Goal: Task Accomplishment & Management: Complete application form

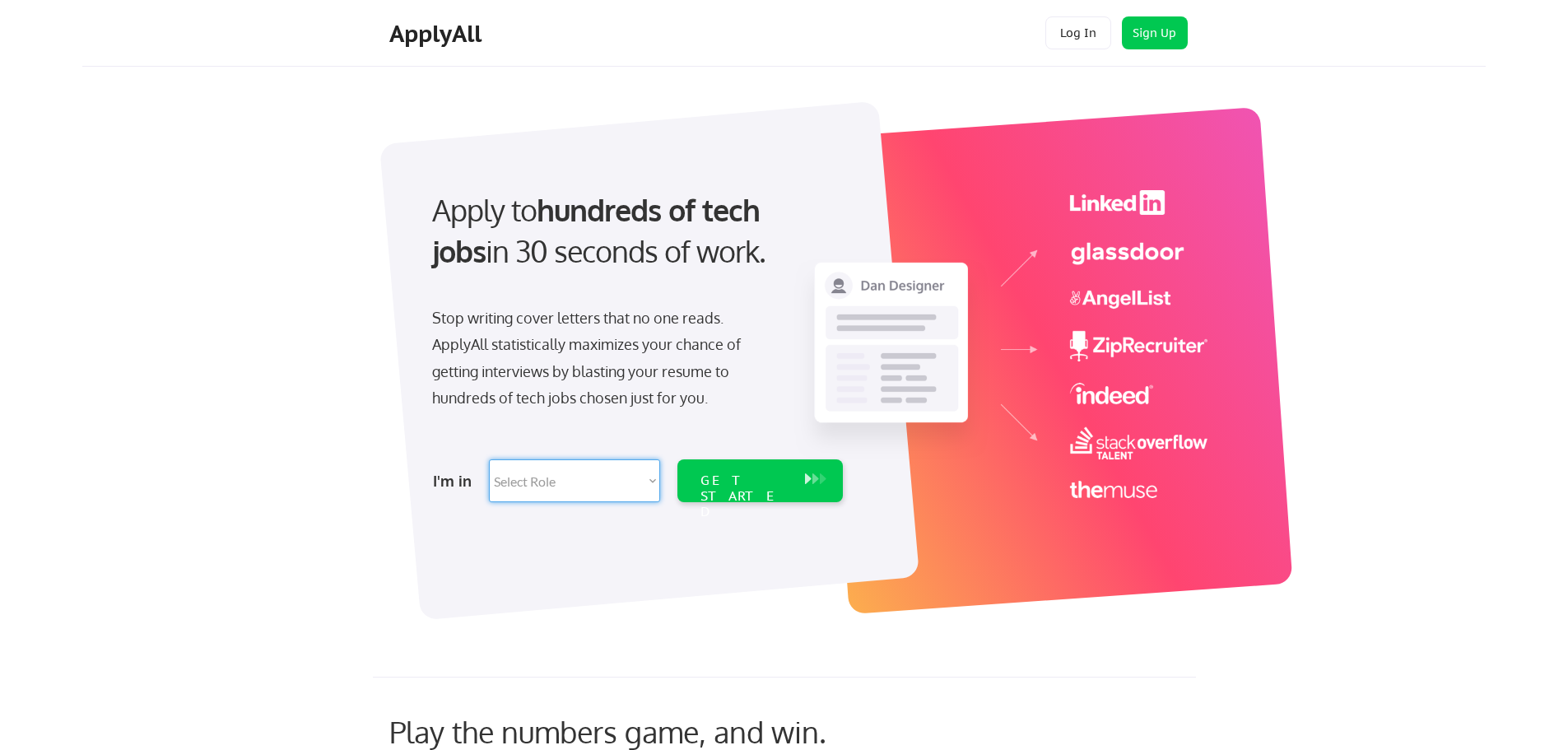
click at [614, 486] on select "Select Role Software Engineering Product Management Customer Success Sales UI/U…" at bounding box center [574, 481] width 171 height 43
select select ""engineering""
click at [489, 460] on select "Select Role Software Engineering Product Management Customer Success Sales UI/U…" at bounding box center [574, 481] width 171 height 43
select select ""engineering""
click at [731, 481] on div "GET STARTED" at bounding box center [745, 497] width 88 height 48
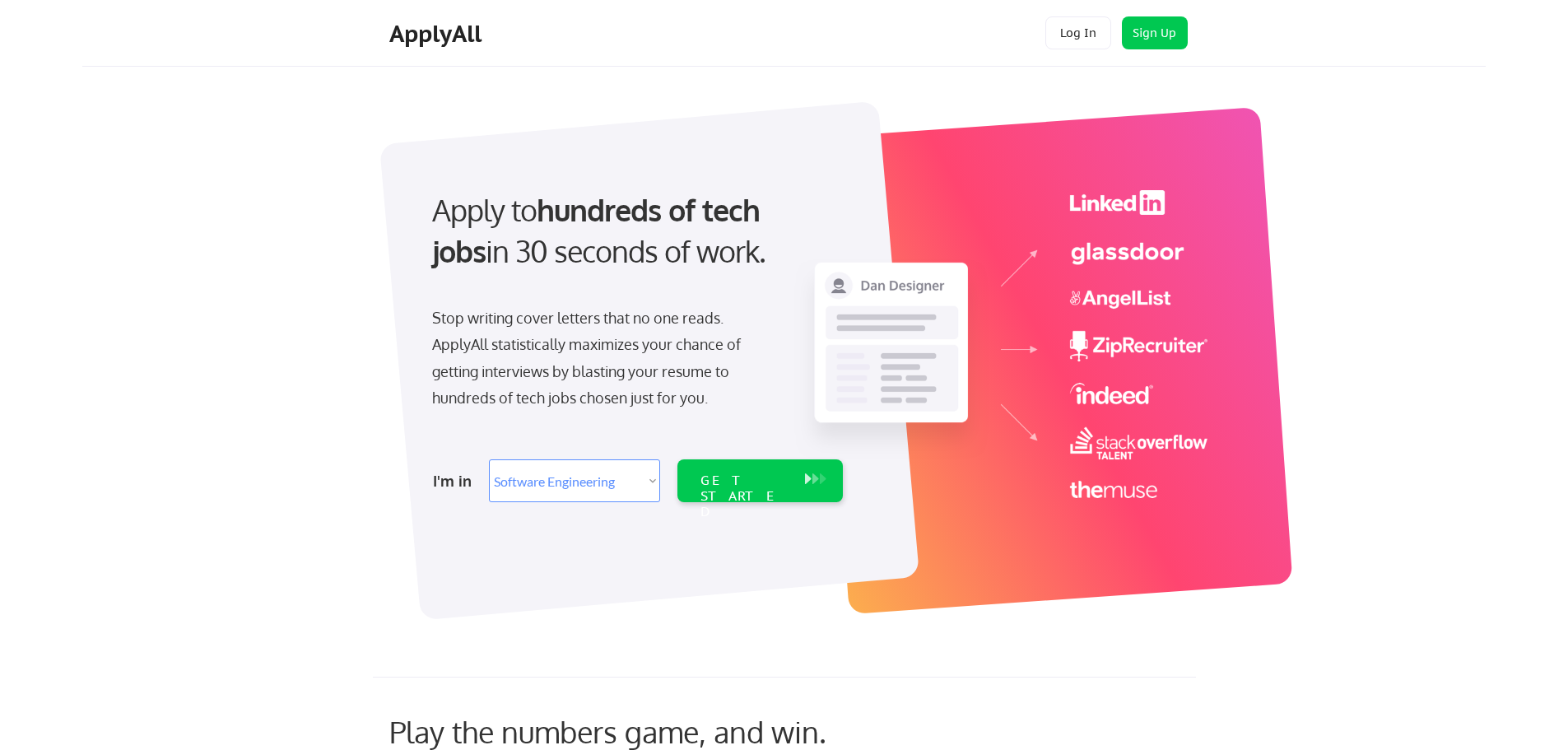
select select ""engineering""
click at [1066, 40] on button "Log In" at bounding box center [1078, 32] width 66 height 32
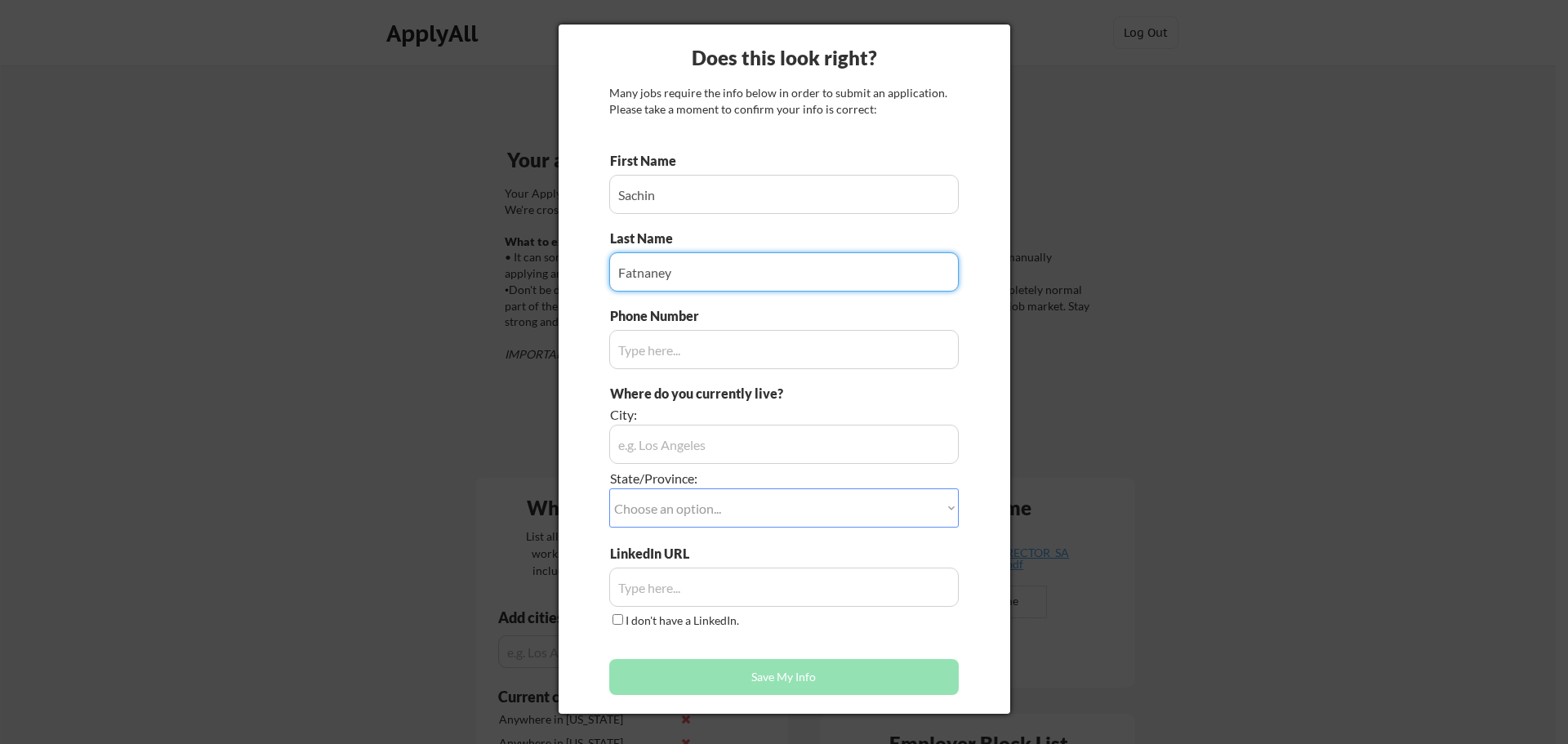
type input "Fatnaney"
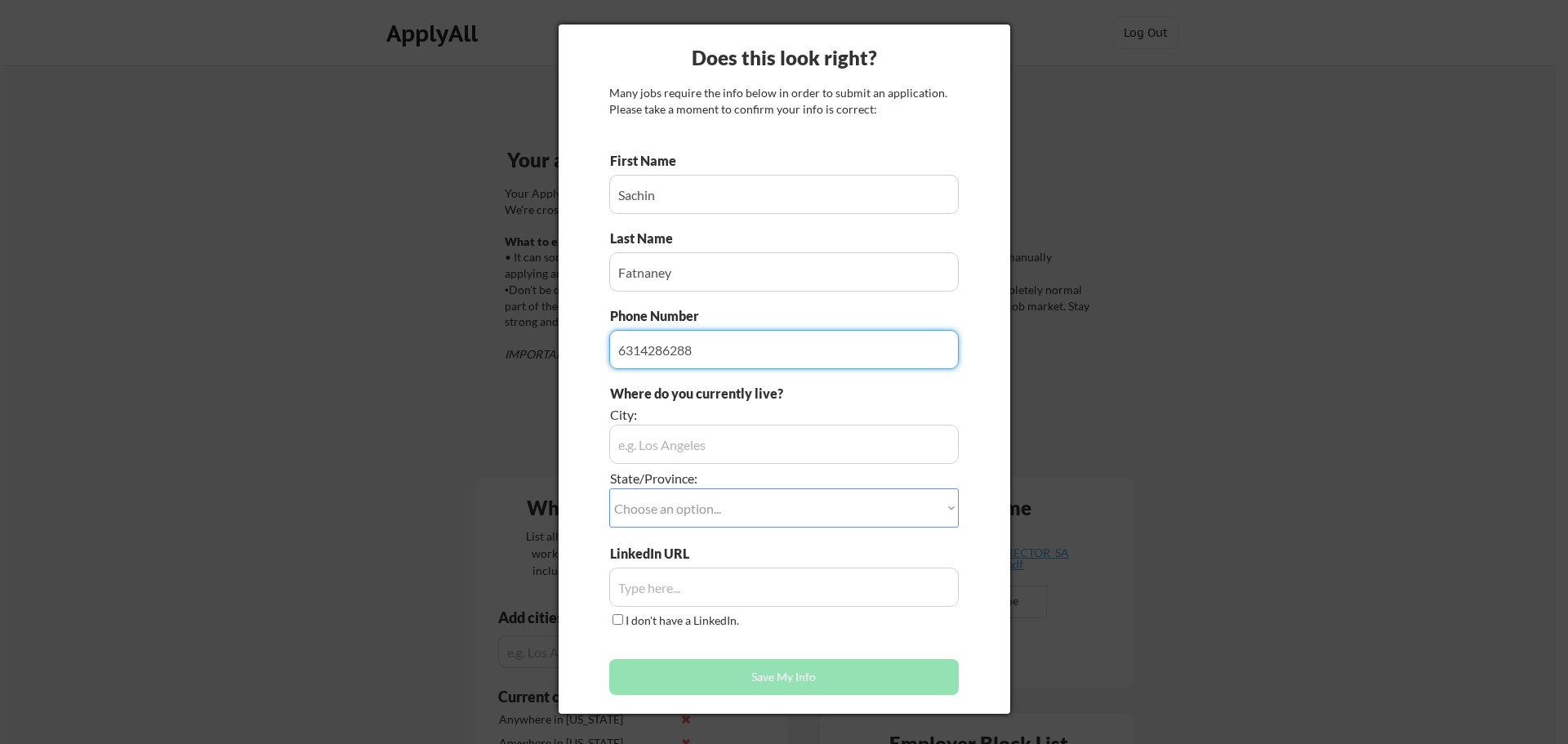
type input "6314286288"
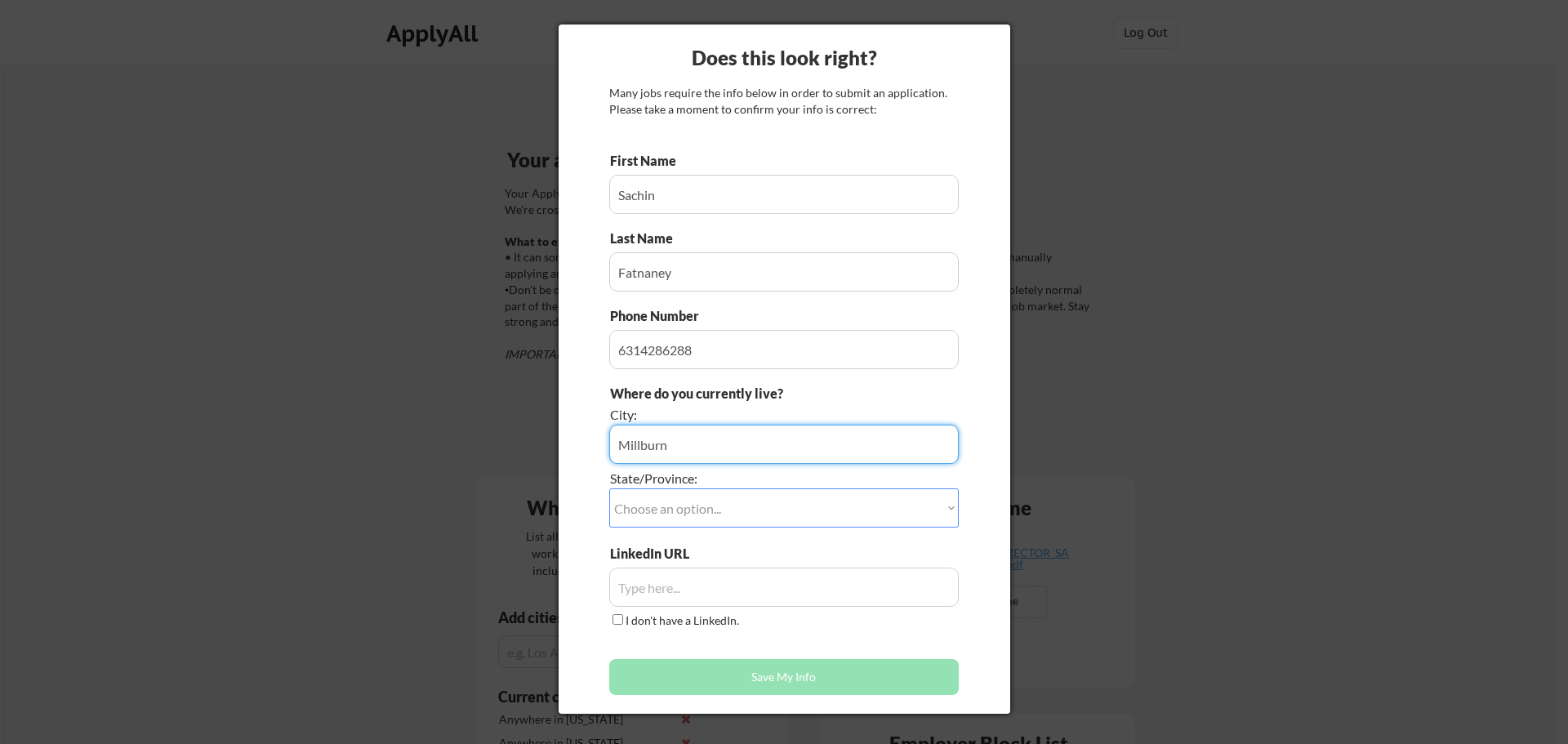
type input "Millburn"
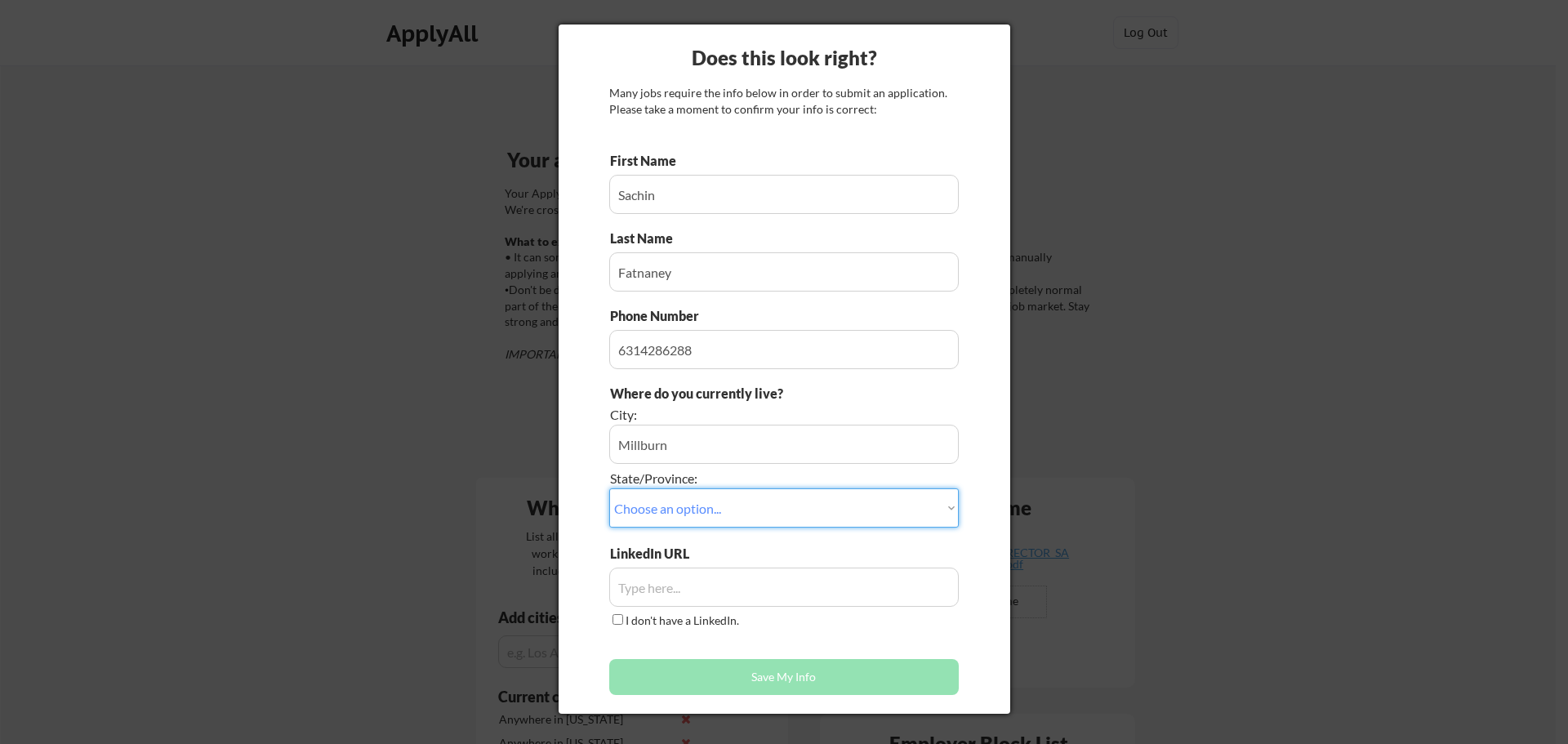
click at [900, 517] on select "Choose an option... Other/Not Applicable Alabama Alaska Alberta Arizona Arkansa…" at bounding box center [784, 507] width 350 height 39
select select ""[US_STATE]""
click at [609, 488] on select "Choose an option... Other/Not Applicable [US_STATE] [US_STATE] [GEOGRAPHIC_DATA…" at bounding box center [784, 507] width 350 height 39
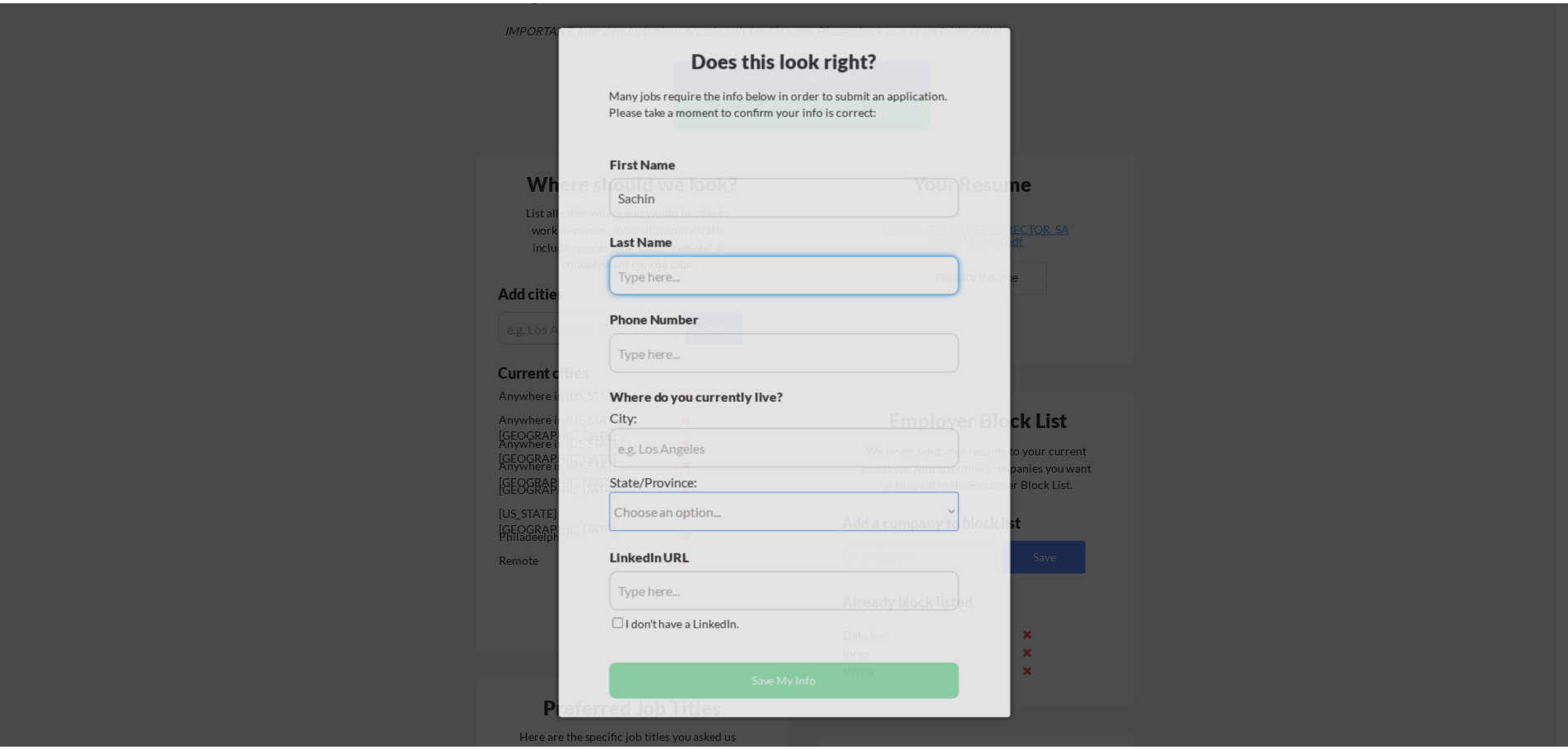
scroll to position [330, 0]
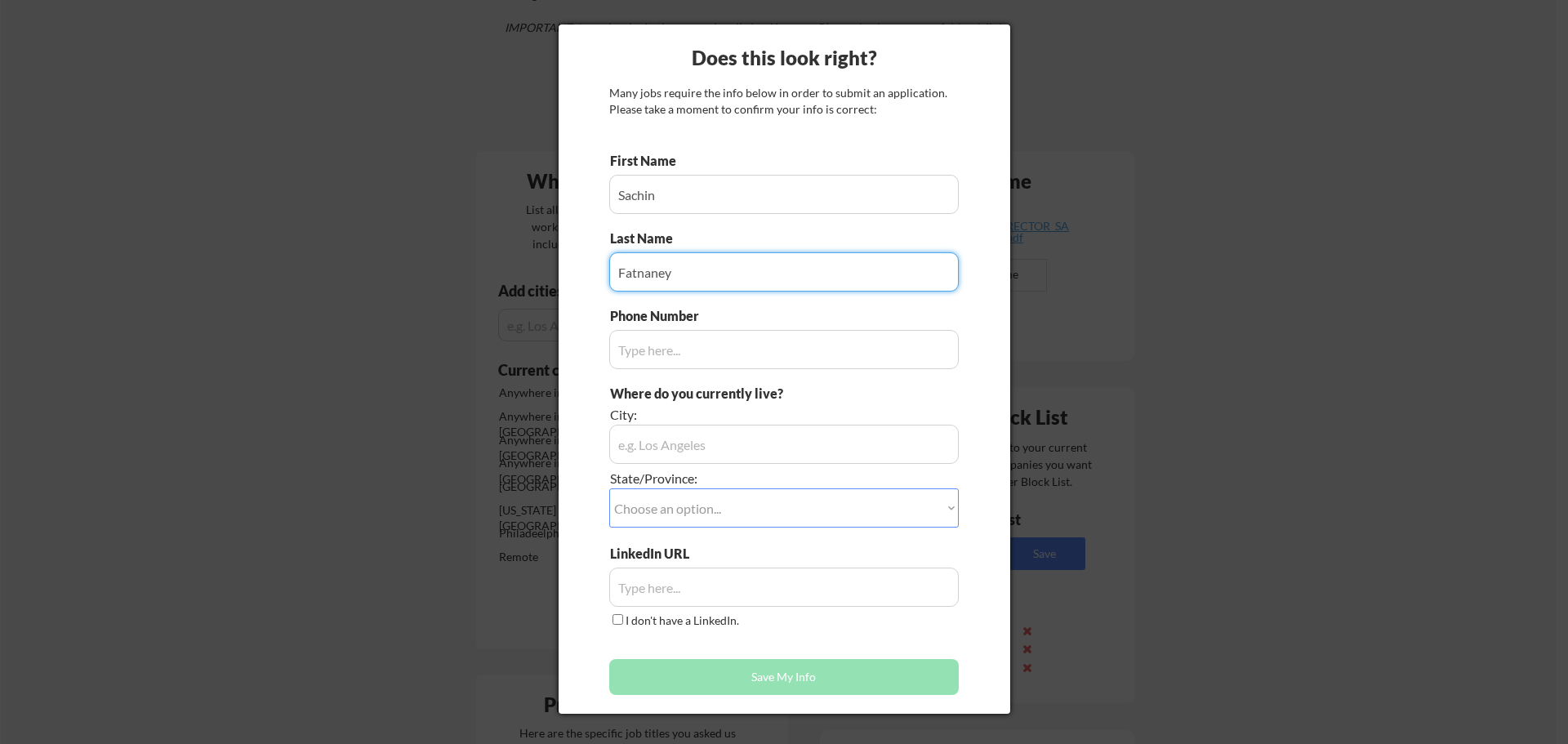
type input "Fatnaney"
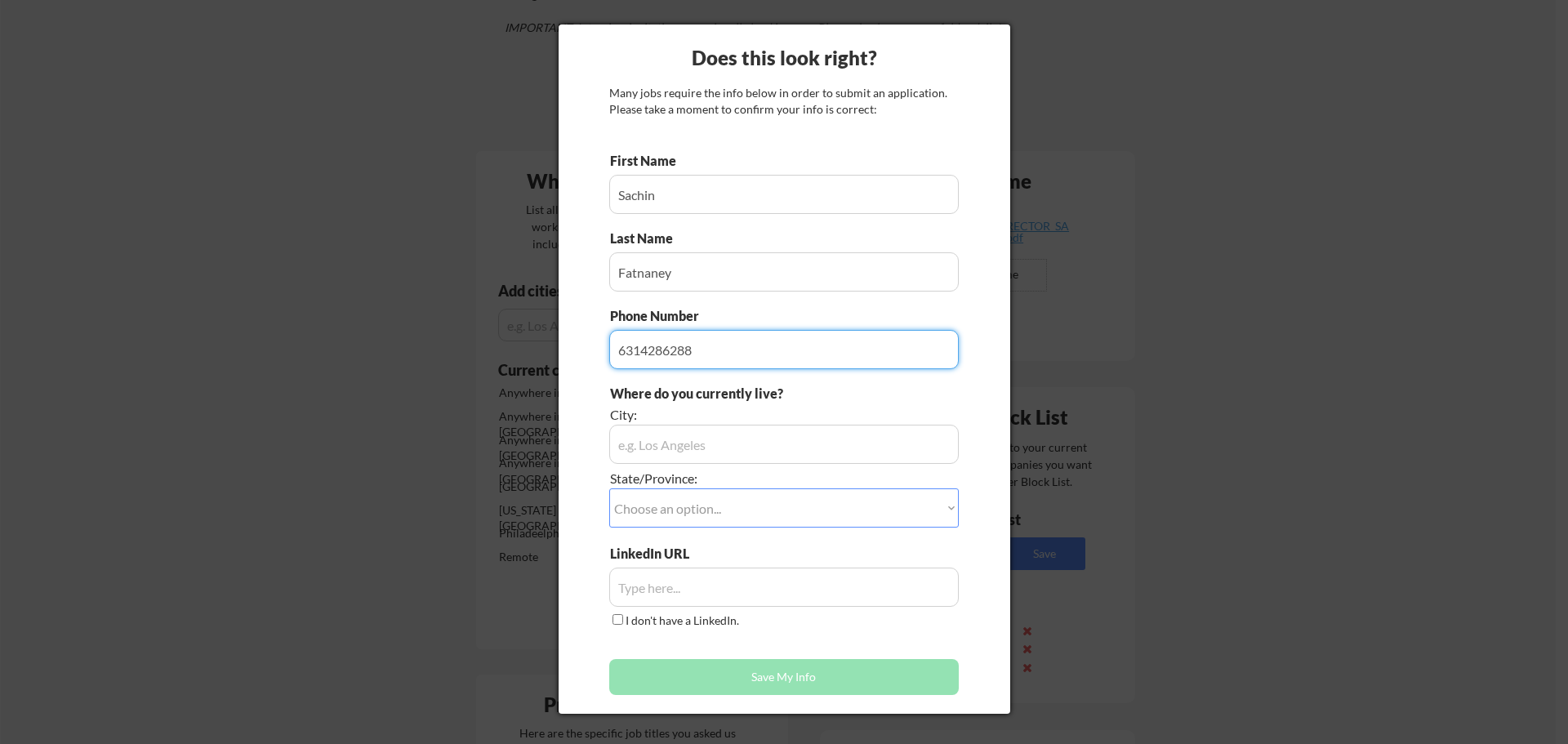
type input "6314286288"
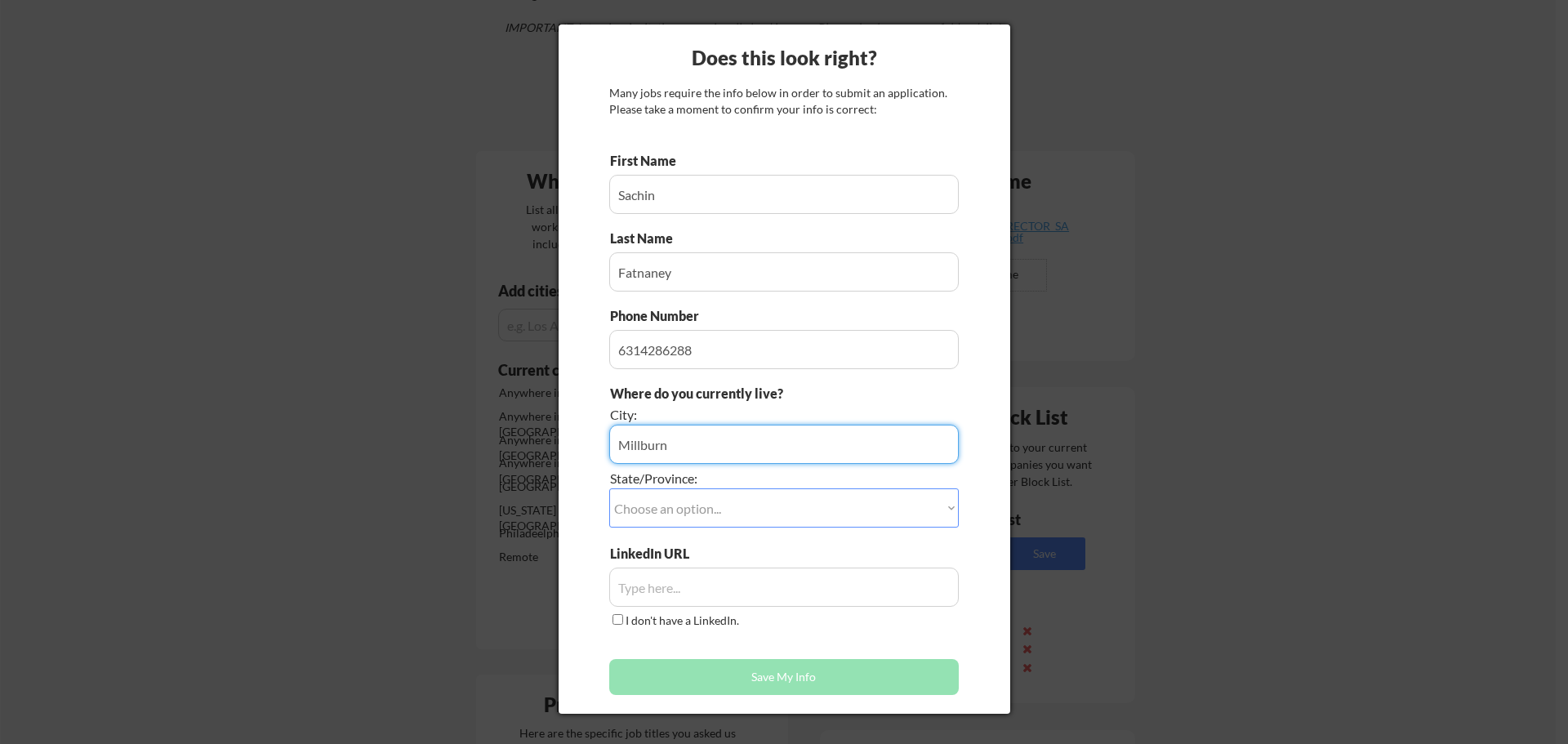
type input "Millburn"
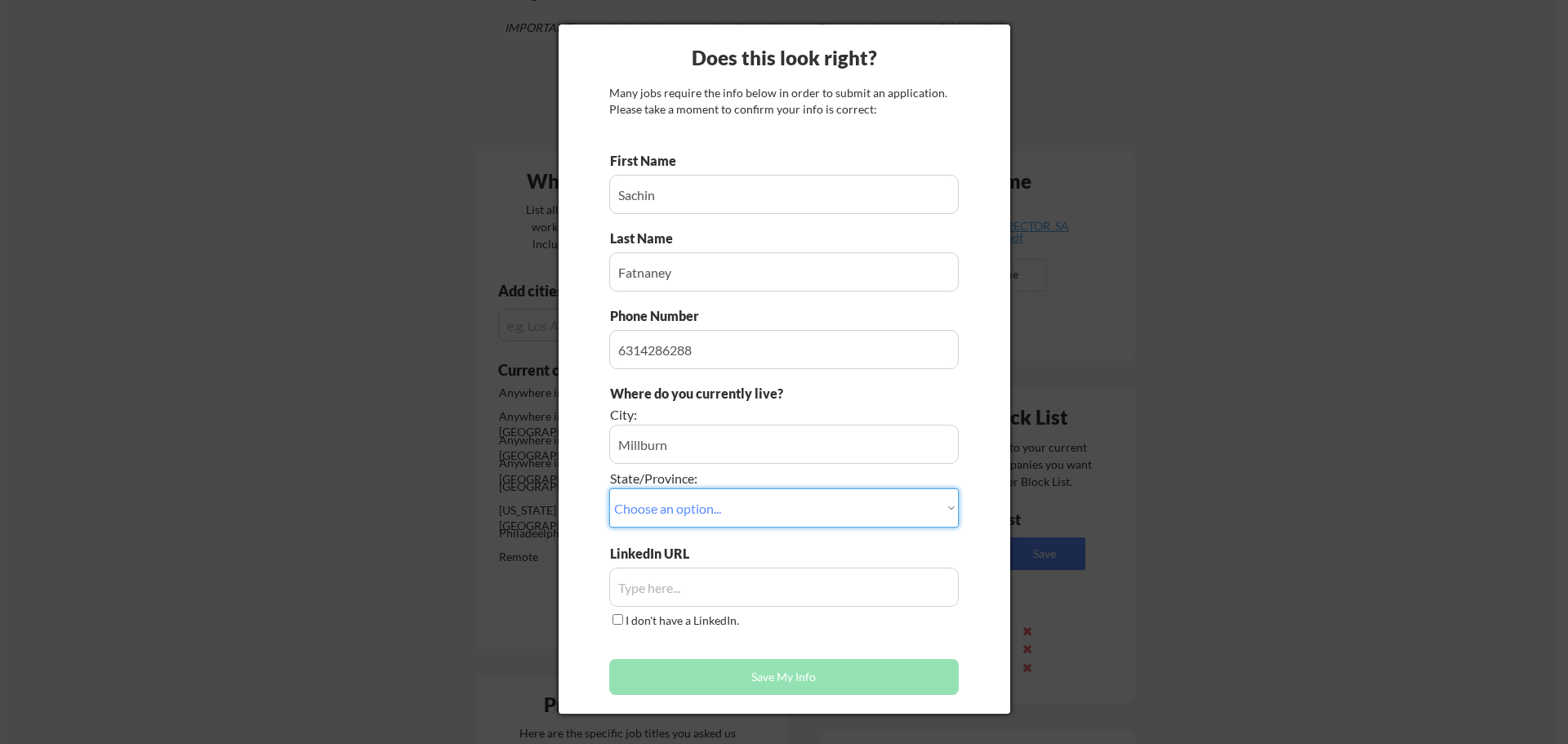
click at [888, 512] on select "Choose an option... Other/Not Applicable Alabama Alaska Alberta Arizona Arkansa…" at bounding box center [784, 507] width 350 height 39
select select ""New Jersey""
click at [609, 488] on select "Choose an option... Other/Not Applicable Alabama Alaska Alberta Arizona Arkansa…" at bounding box center [784, 507] width 350 height 39
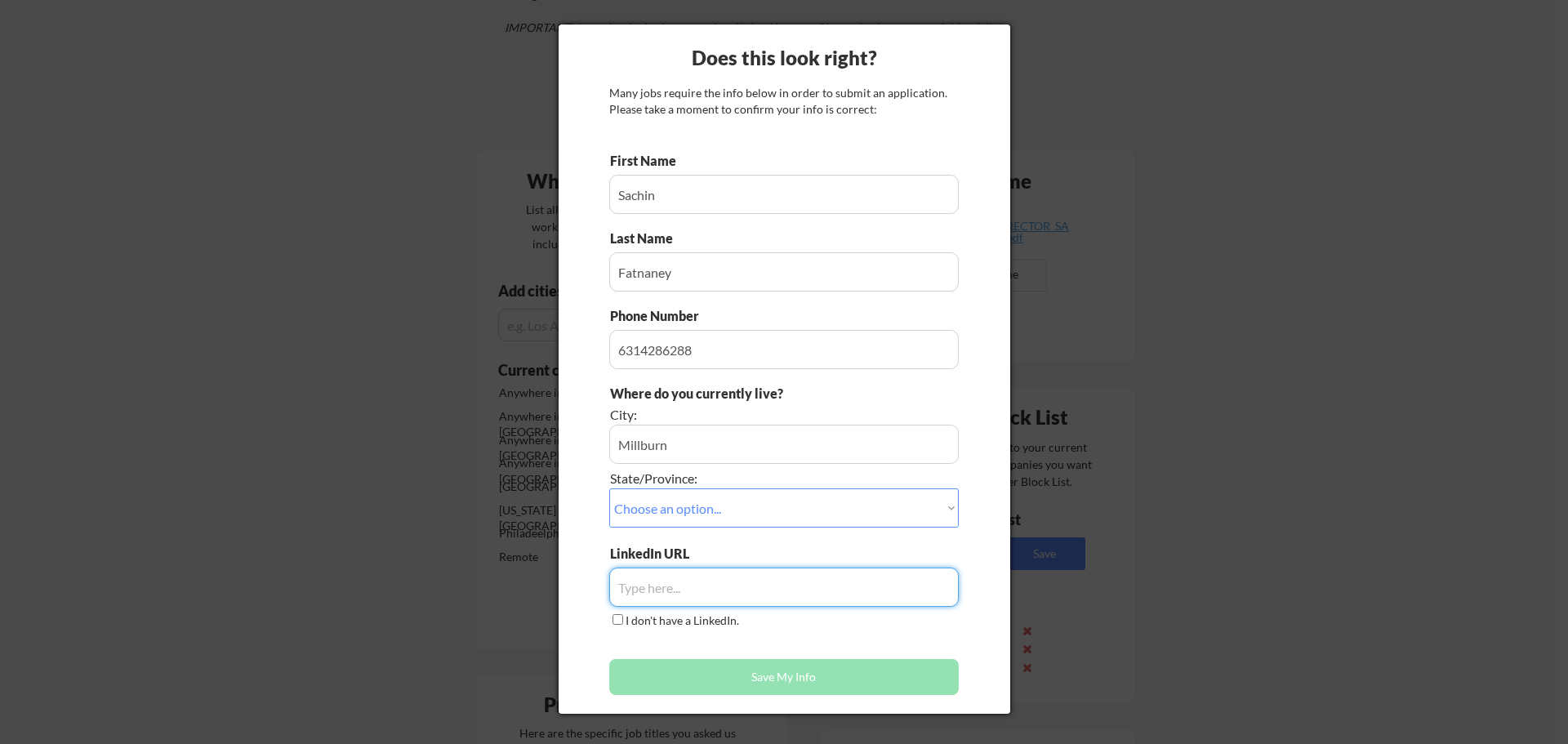
click at [667, 587] on input "input" at bounding box center [784, 587] width 350 height 39
paste input "https://www.linkedin.com/in/sachinfatnaney"
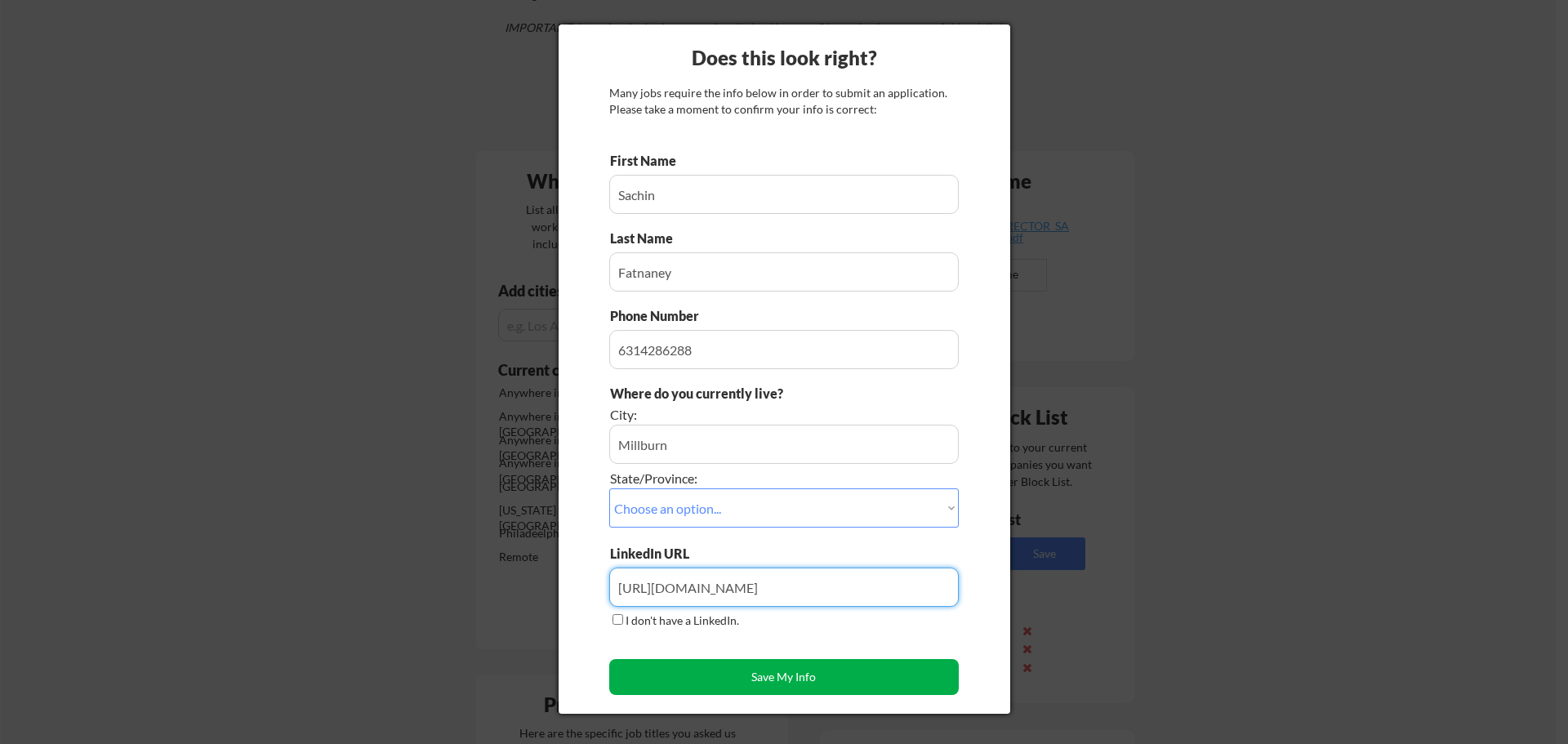
type input "https://www.linkedin.com/in/sachinfatnaney"
click at [712, 678] on button "Save My Info" at bounding box center [784, 678] width 350 height 36
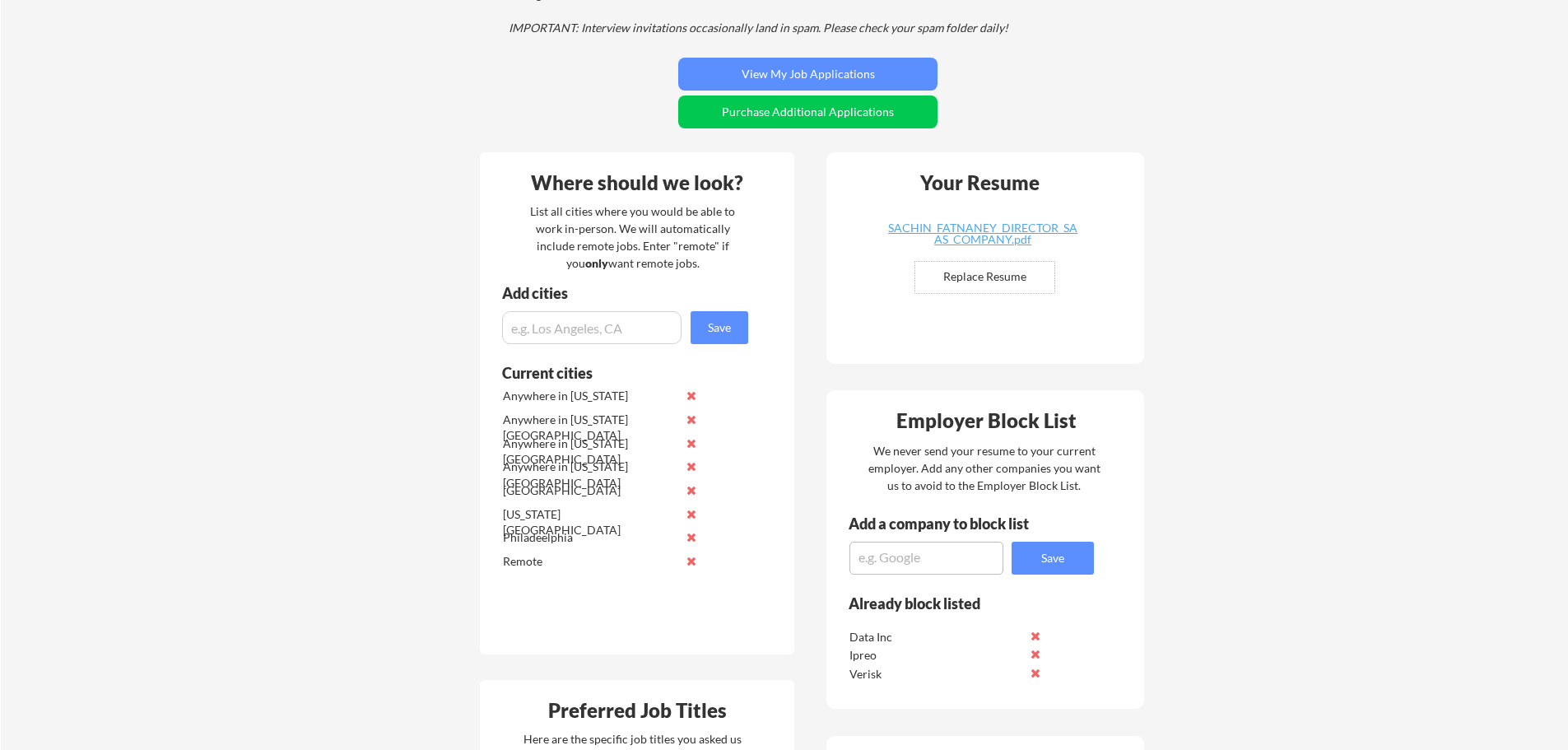
click at [1001, 269] on input "file" at bounding box center [985, 277] width 139 height 32
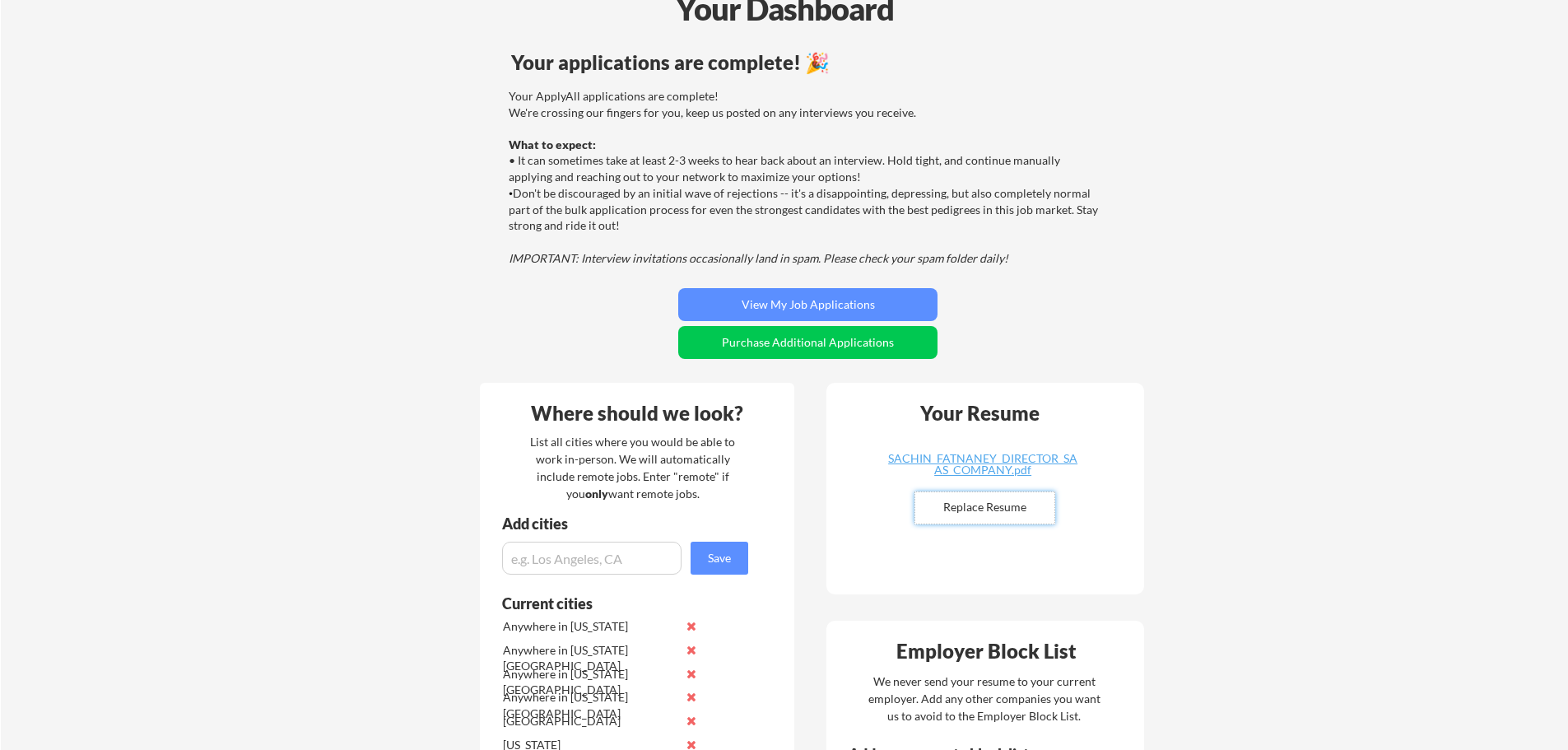
scroll to position [82, 0]
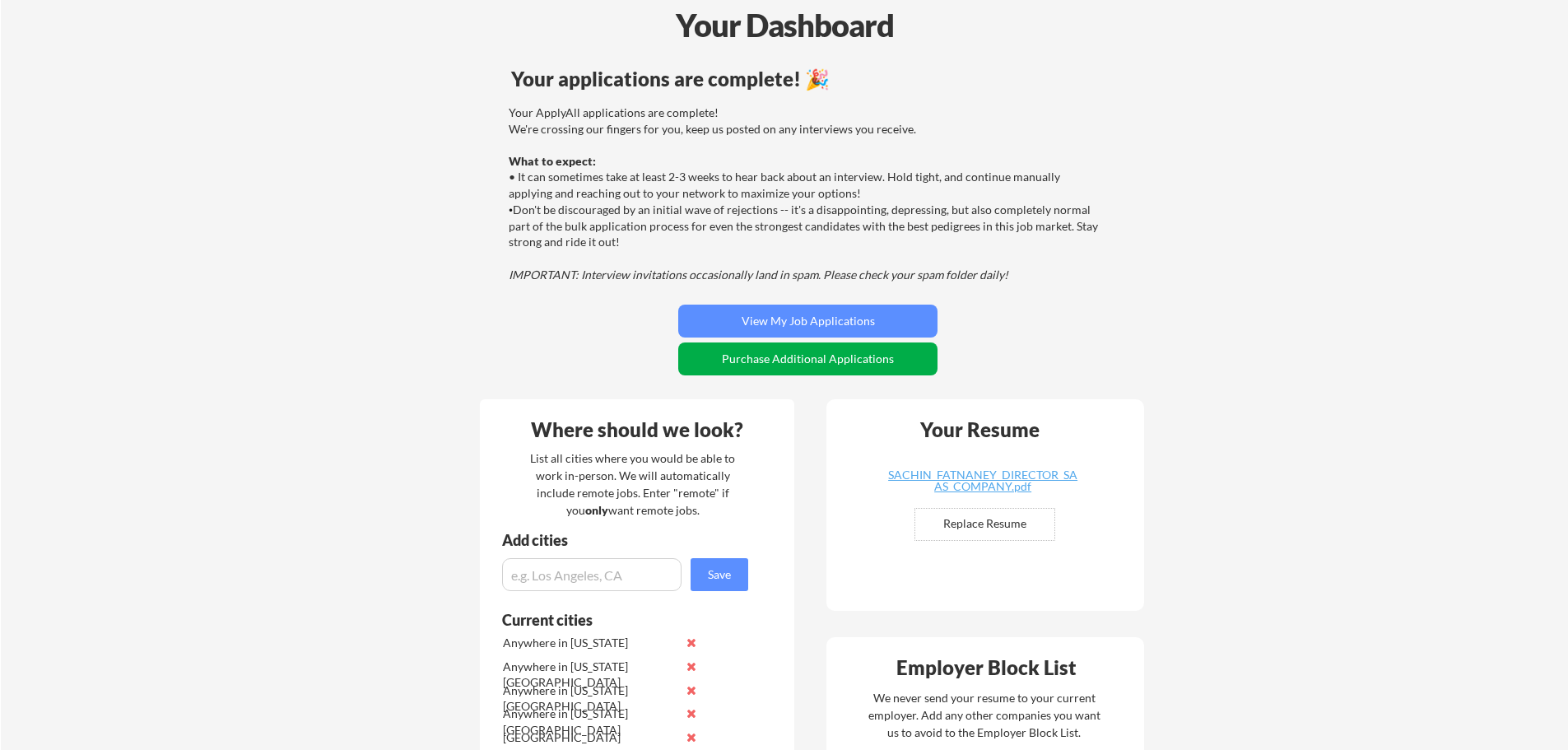
click at [795, 367] on button "Purchase Additional Applications" at bounding box center [808, 359] width 260 height 32
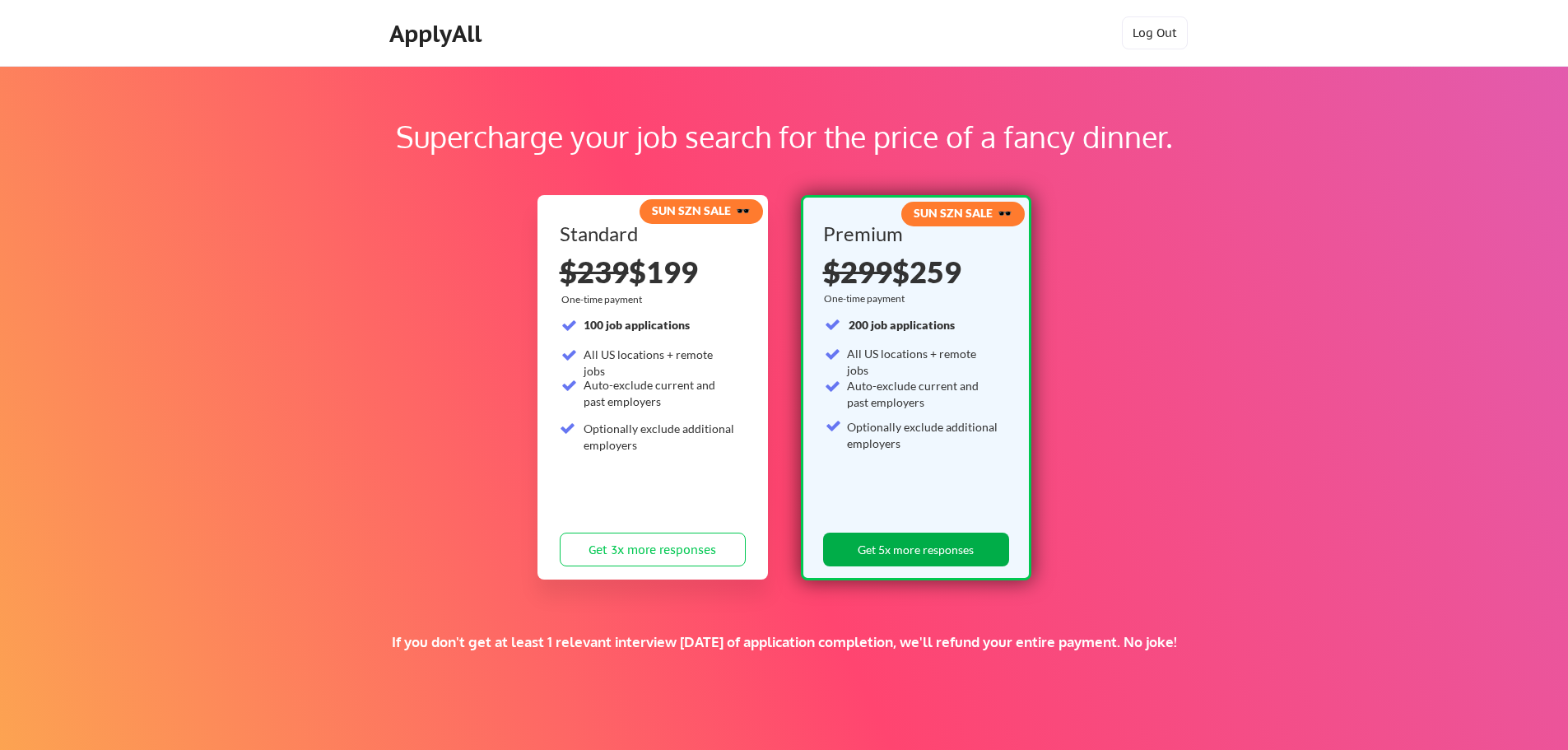
click at [913, 548] on button "Get 5x more responses" at bounding box center [916, 549] width 186 height 33
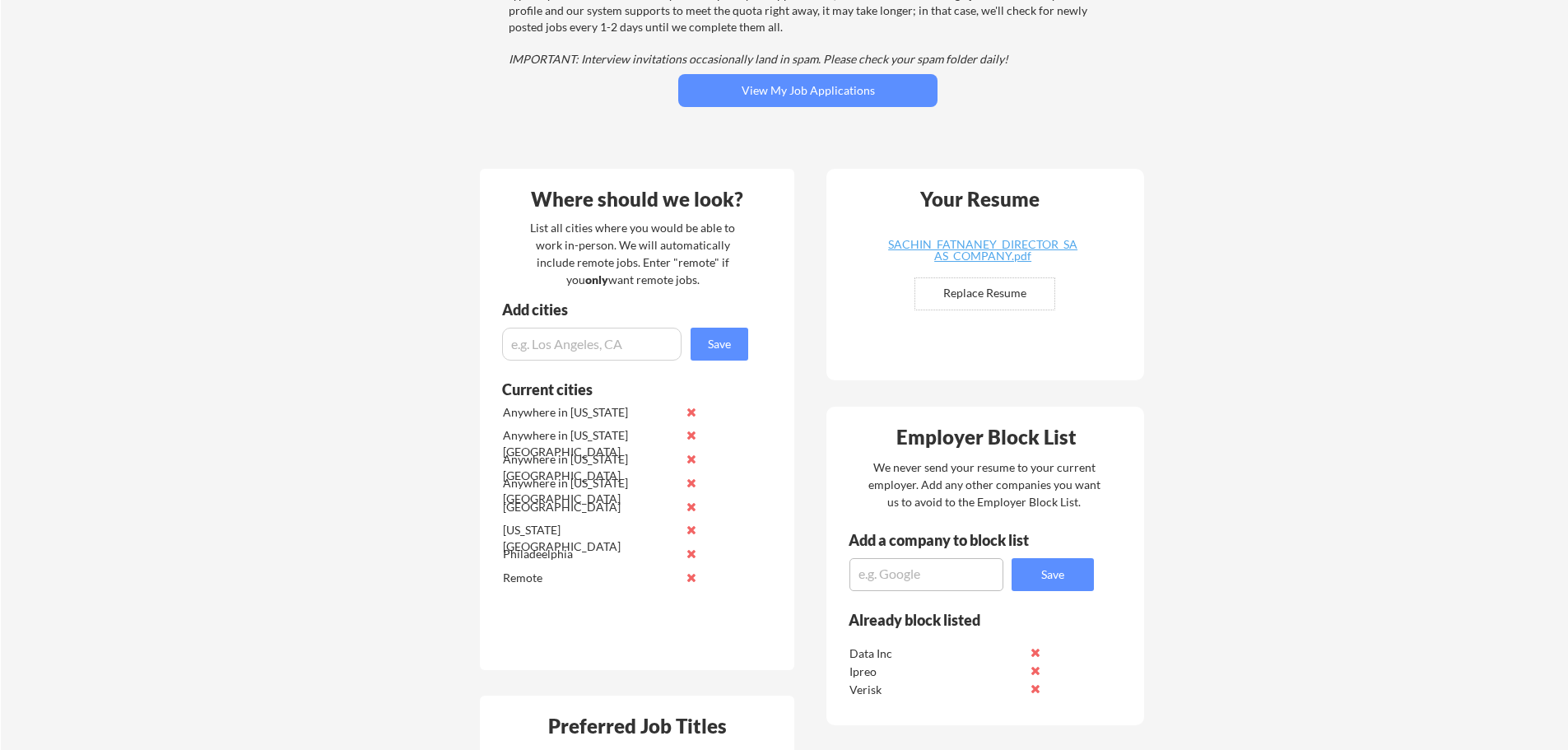
scroll to position [247, 0]
click at [992, 301] on input "file" at bounding box center [985, 295] width 139 height 32
click at [964, 292] on input "file" at bounding box center [985, 295] width 139 height 32
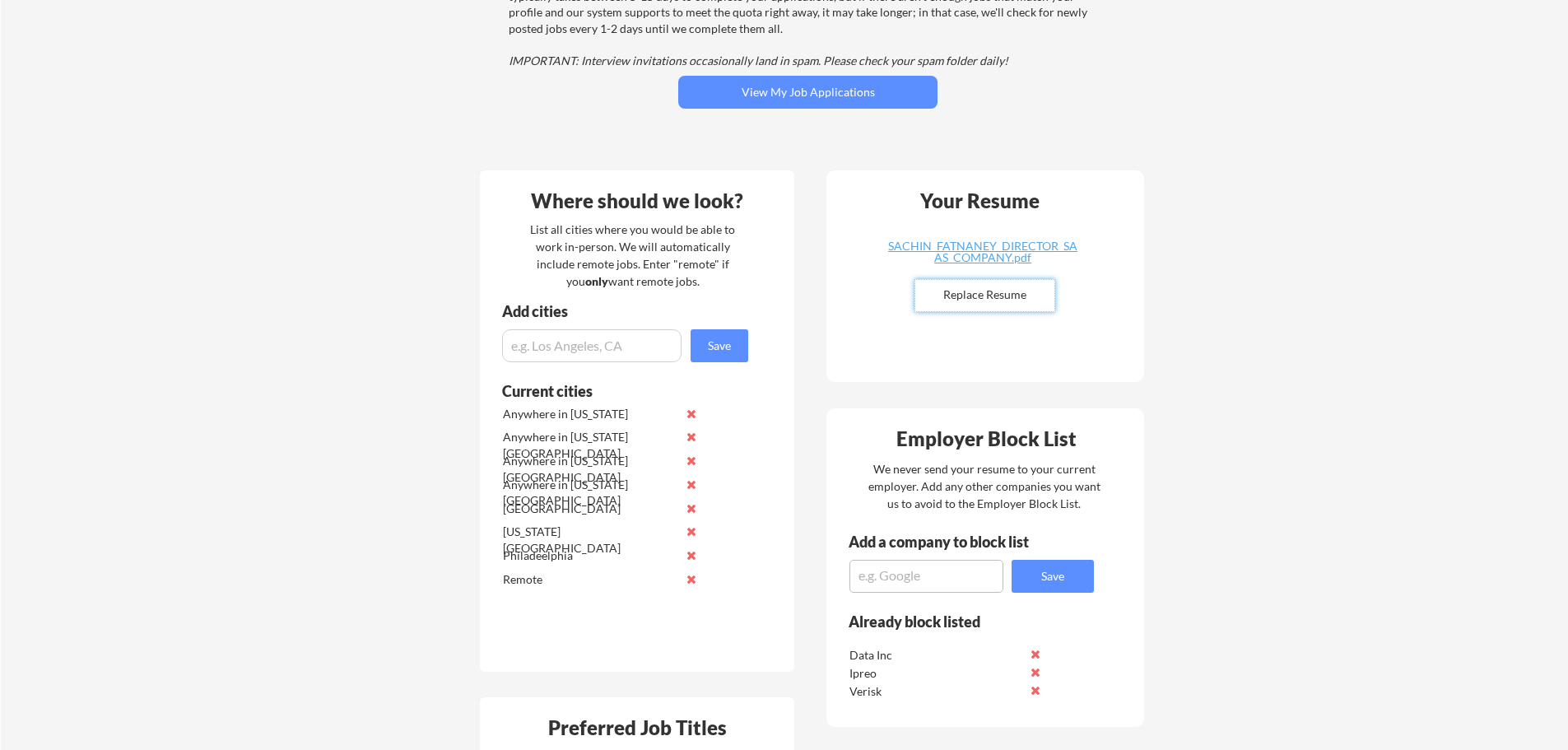
type input "C:\fakepath\SACHIN_FATNANEY_DIRECTOR_2025.docx"
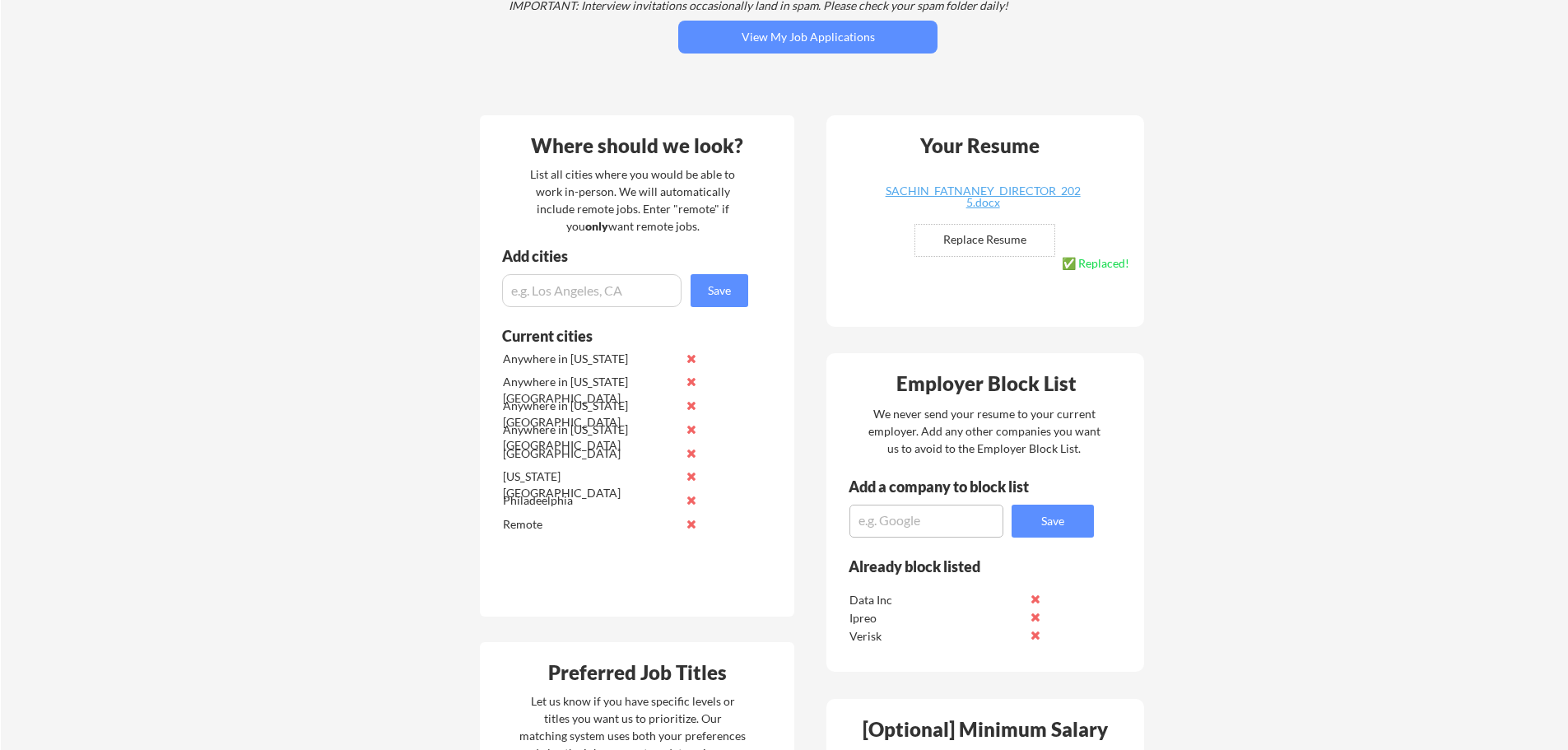
scroll to position [412, 0]
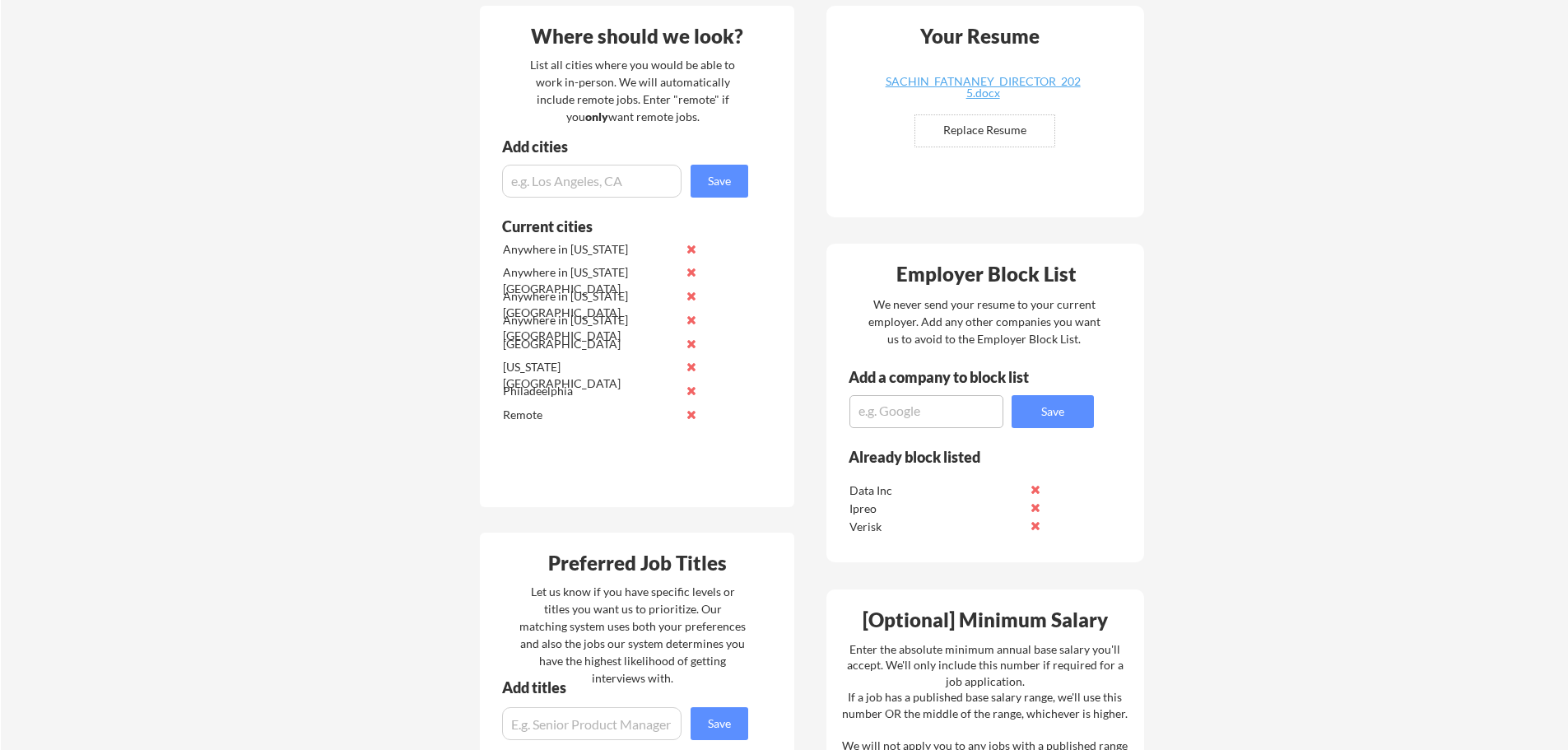
click at [1035, 525] on button at bounding box center [1035, 525] width 12 height 12
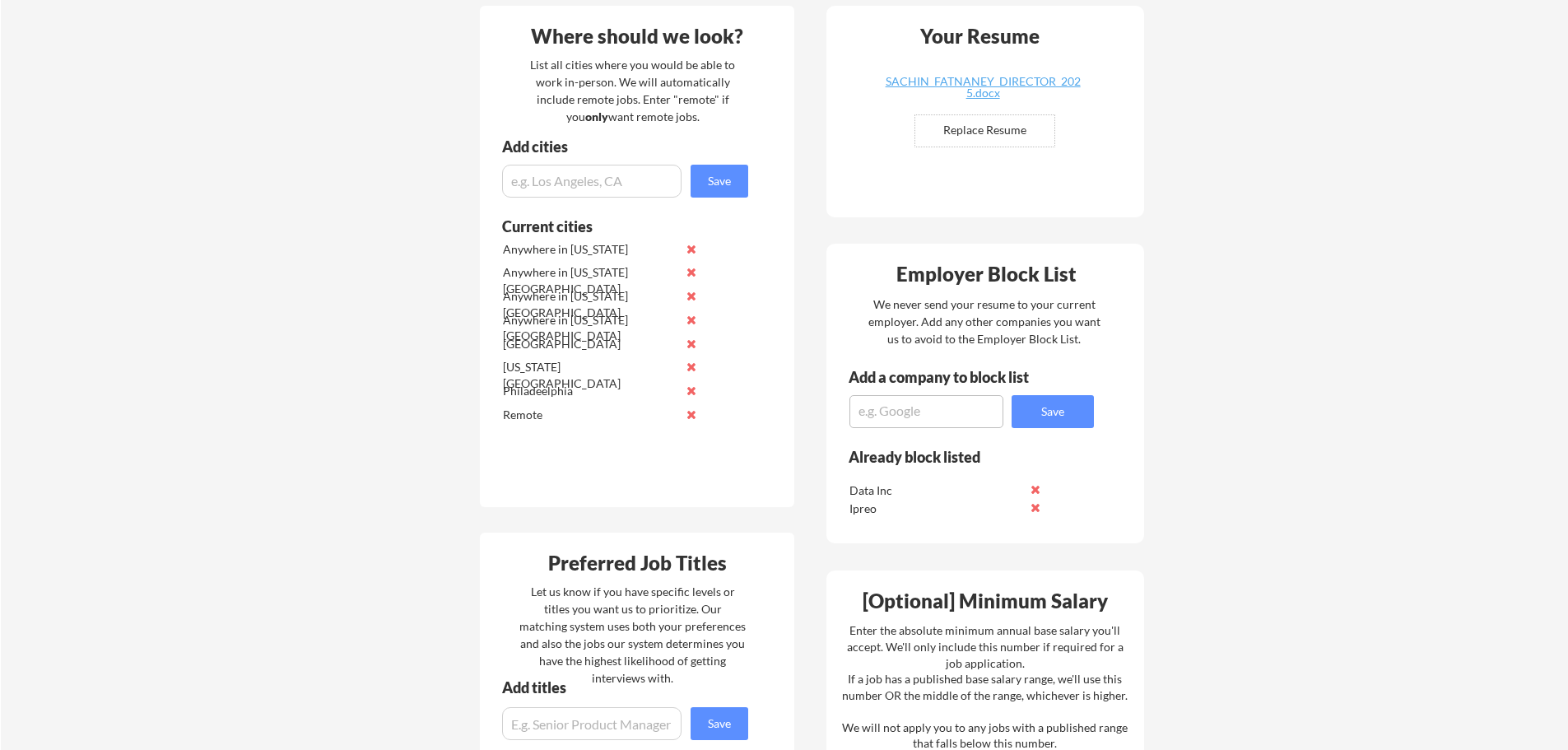
click at [1038, 507] on button at bounding box center [1035, 507] width 12 height 12
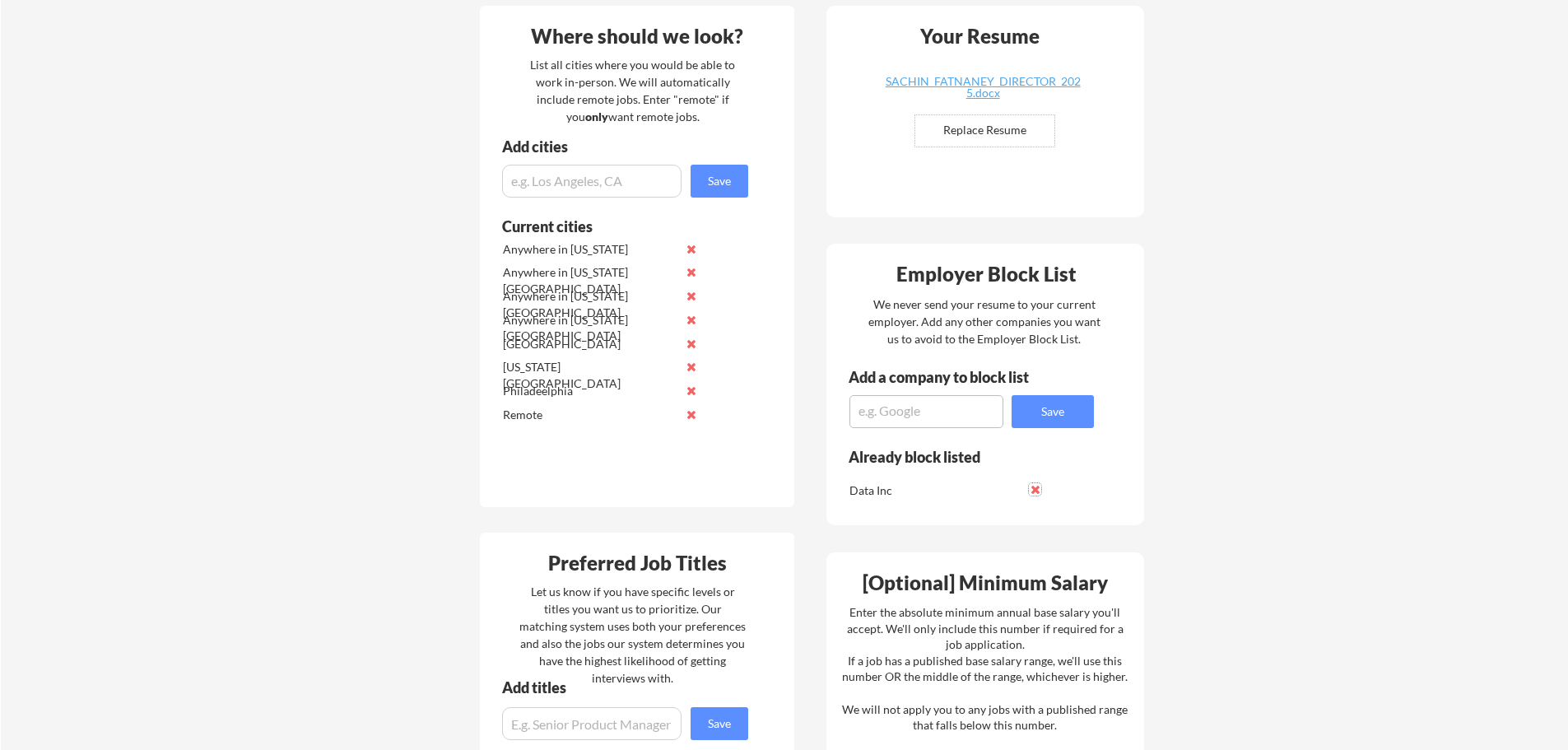
click at [1033, 489] on button at bounding box center [1035, 489] width 12 height 12
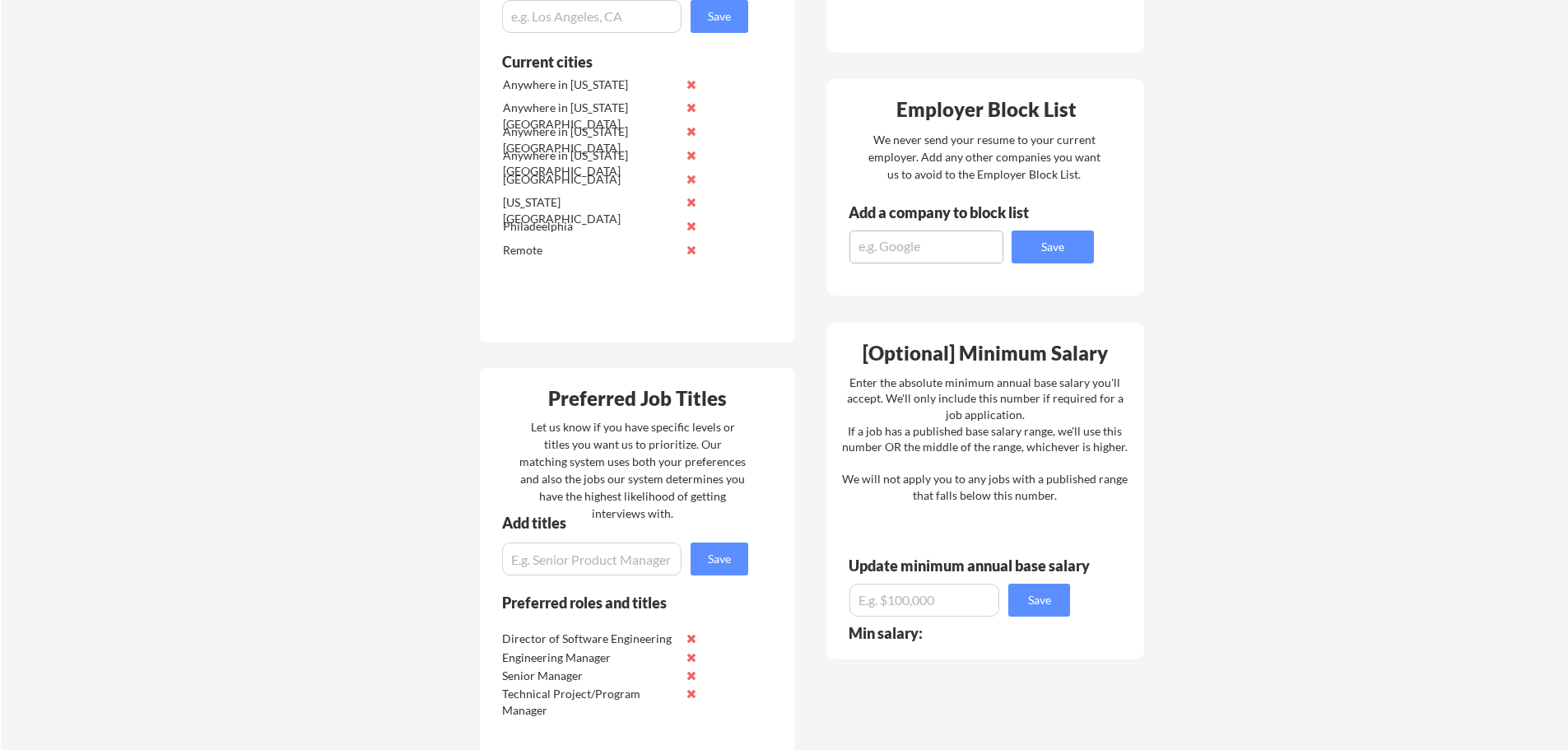
scroll to position [659, 0]
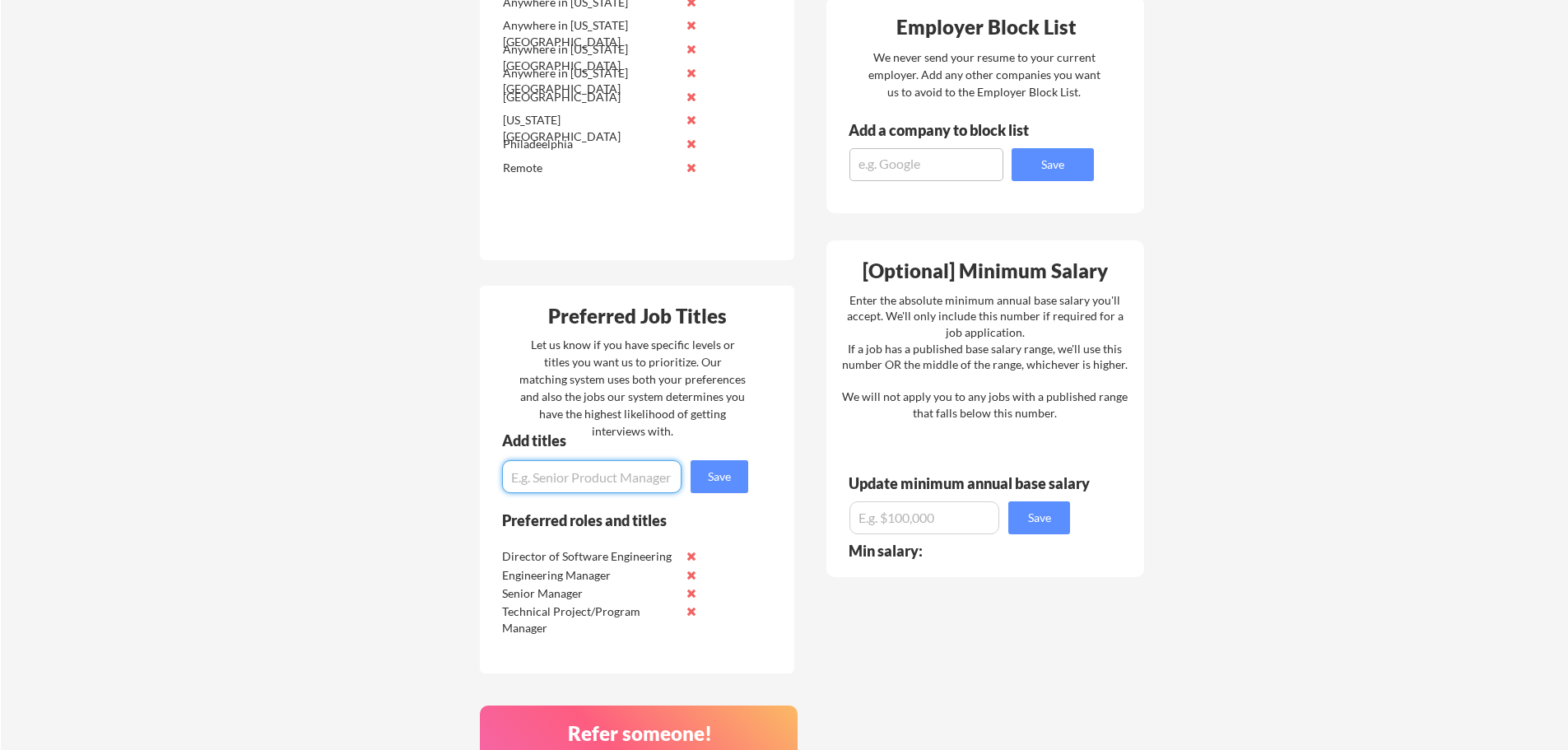
click at [569, 478] on input "input" at bounding box center [592, 477] width 180 height 32
type input "VP, Software Engineering"
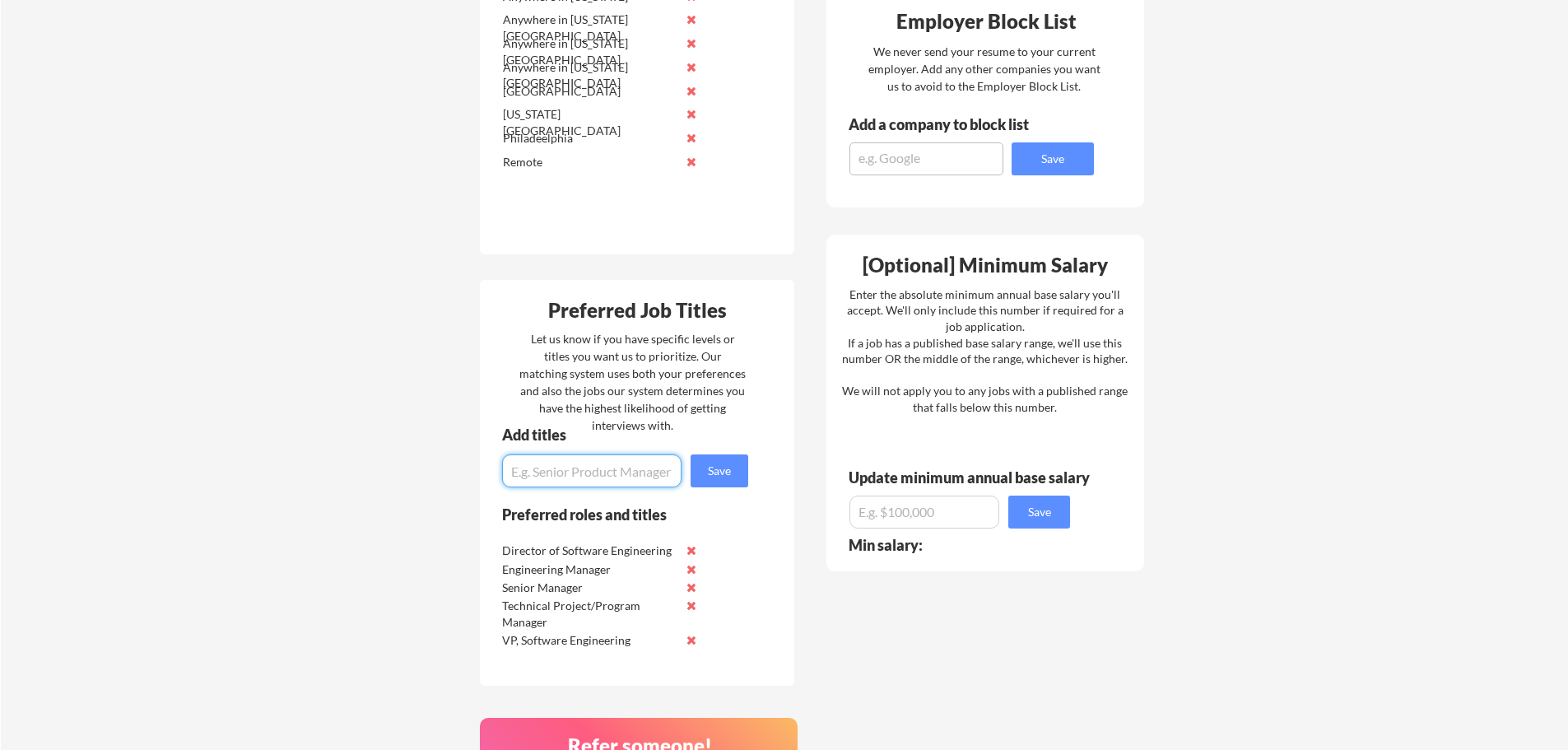
scroll to position [0, 0]
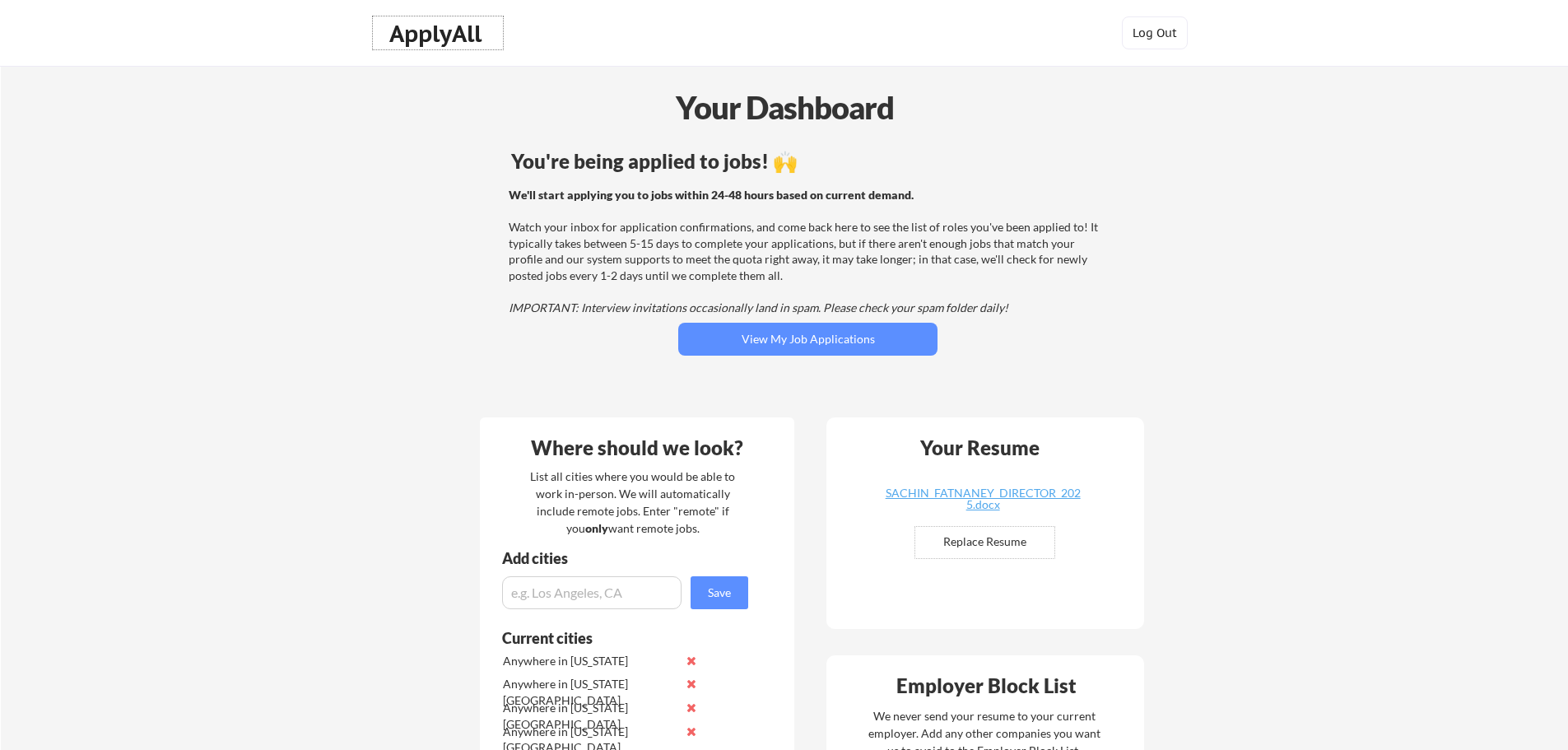
click at [434, 32] on div "ApplyAll" at bounding box center [438, 33] width 97 height 28
click at [750, 337] on button "View My Job Applications" at bounding box center [808, 339] width 260 height 32
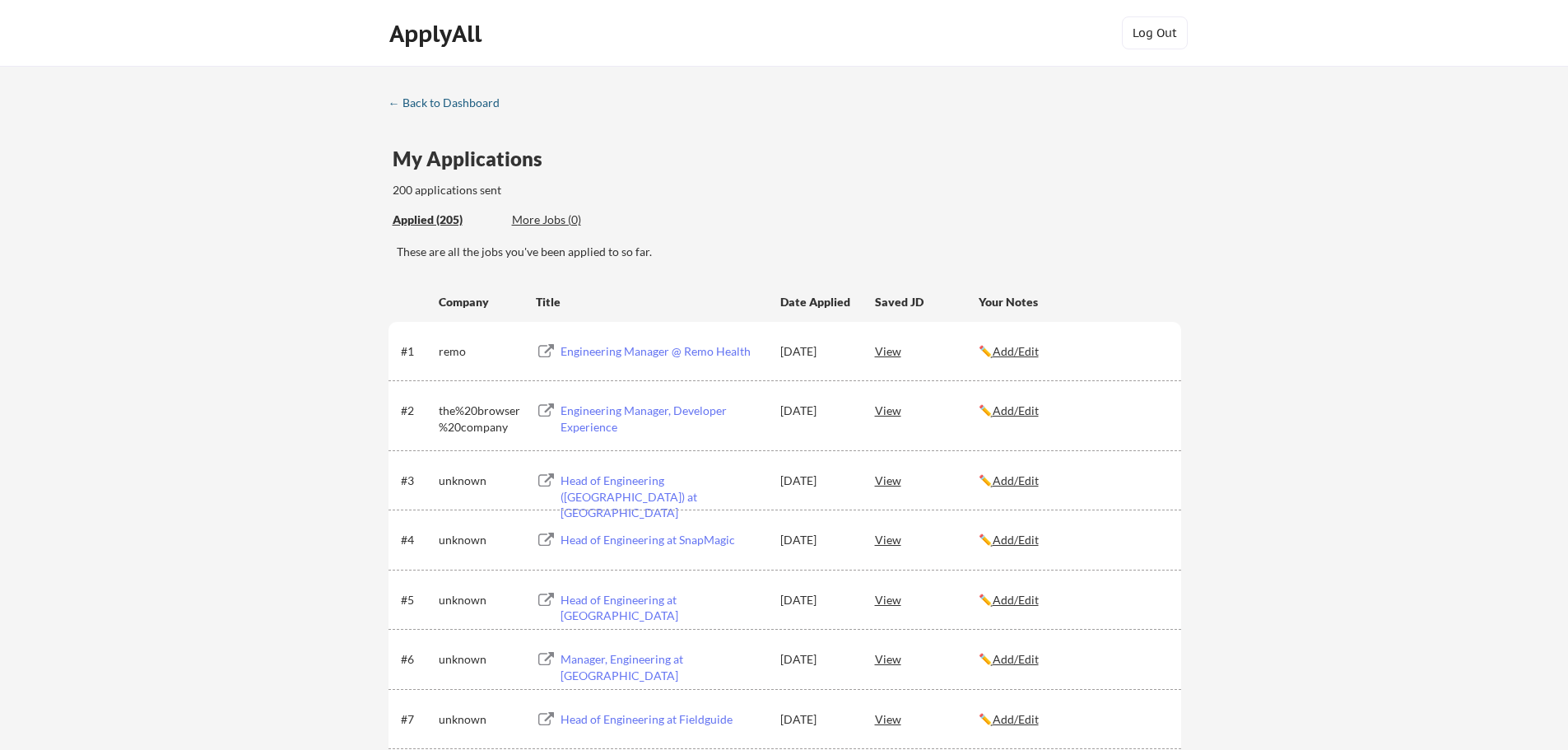
click at [434, 103] on div "← Back to Dashboard" at bounding box center [450, 103] width 123 height 11
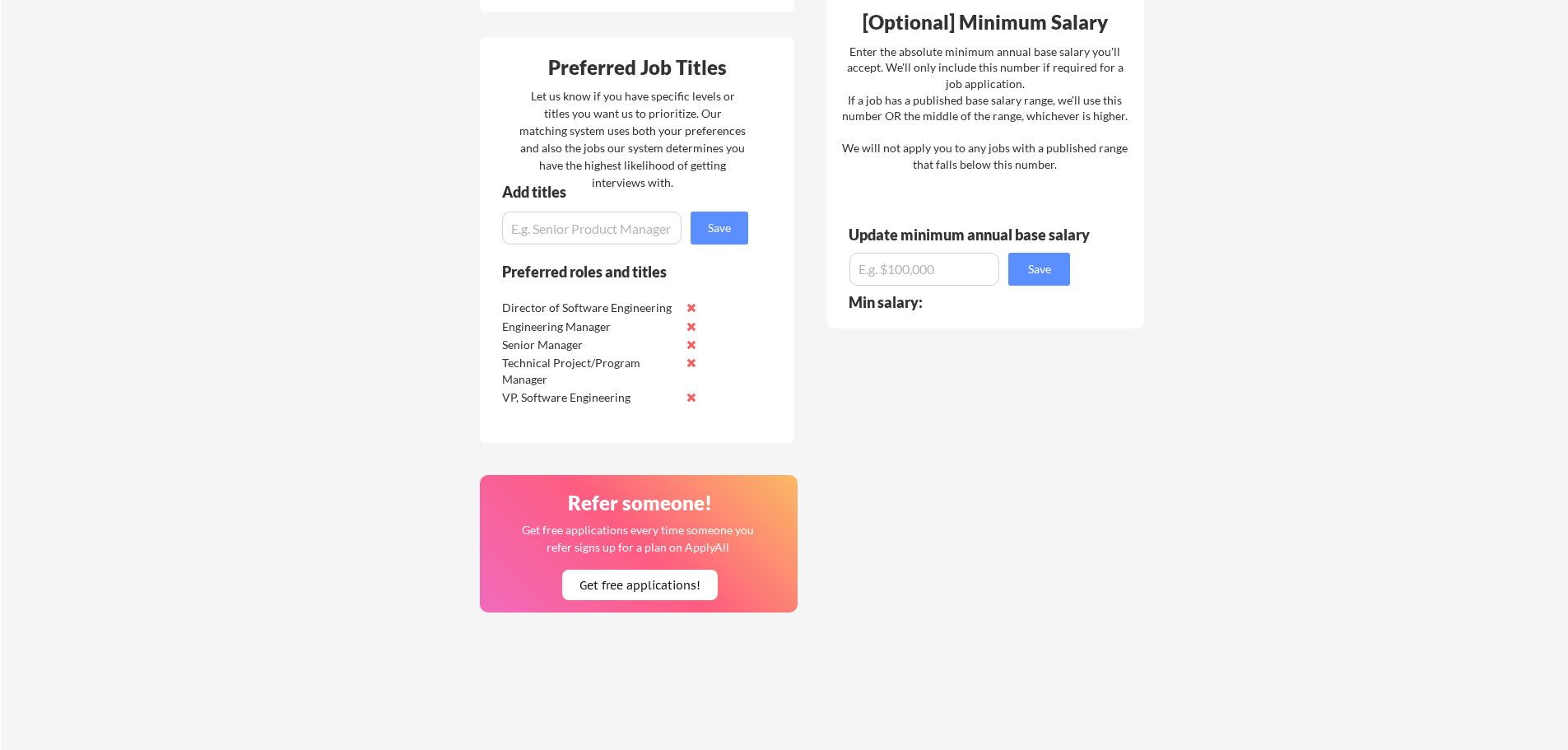
scroll to position [906, 0]
click at [903, 275] on input "input" at bounding box center [924, 270] width 150 height 32
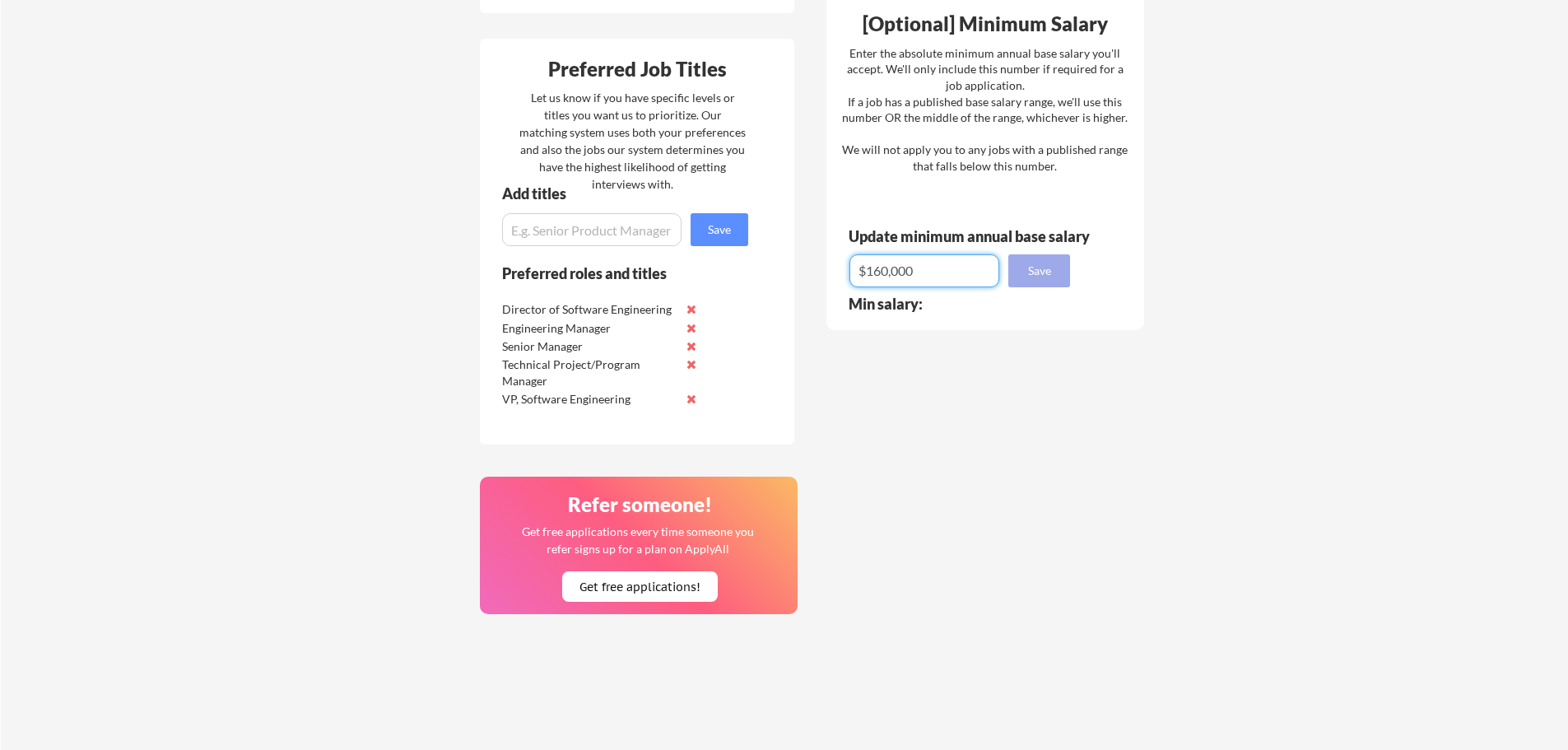
type input "$160,000"
click at [1047, 268] on button "Save" at bounding box center [1039, 270] width 62 height 32
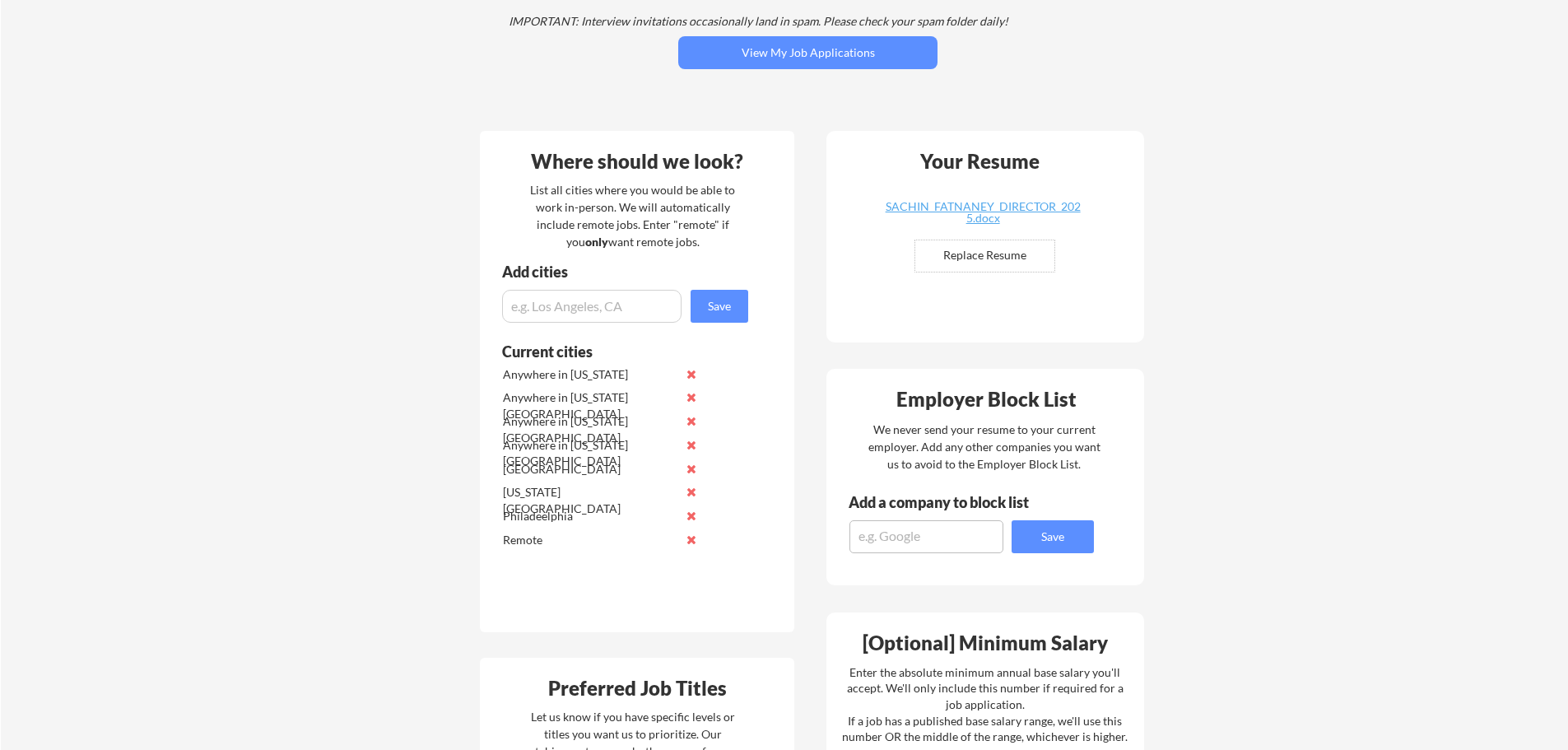
scroll to position [0, 0]
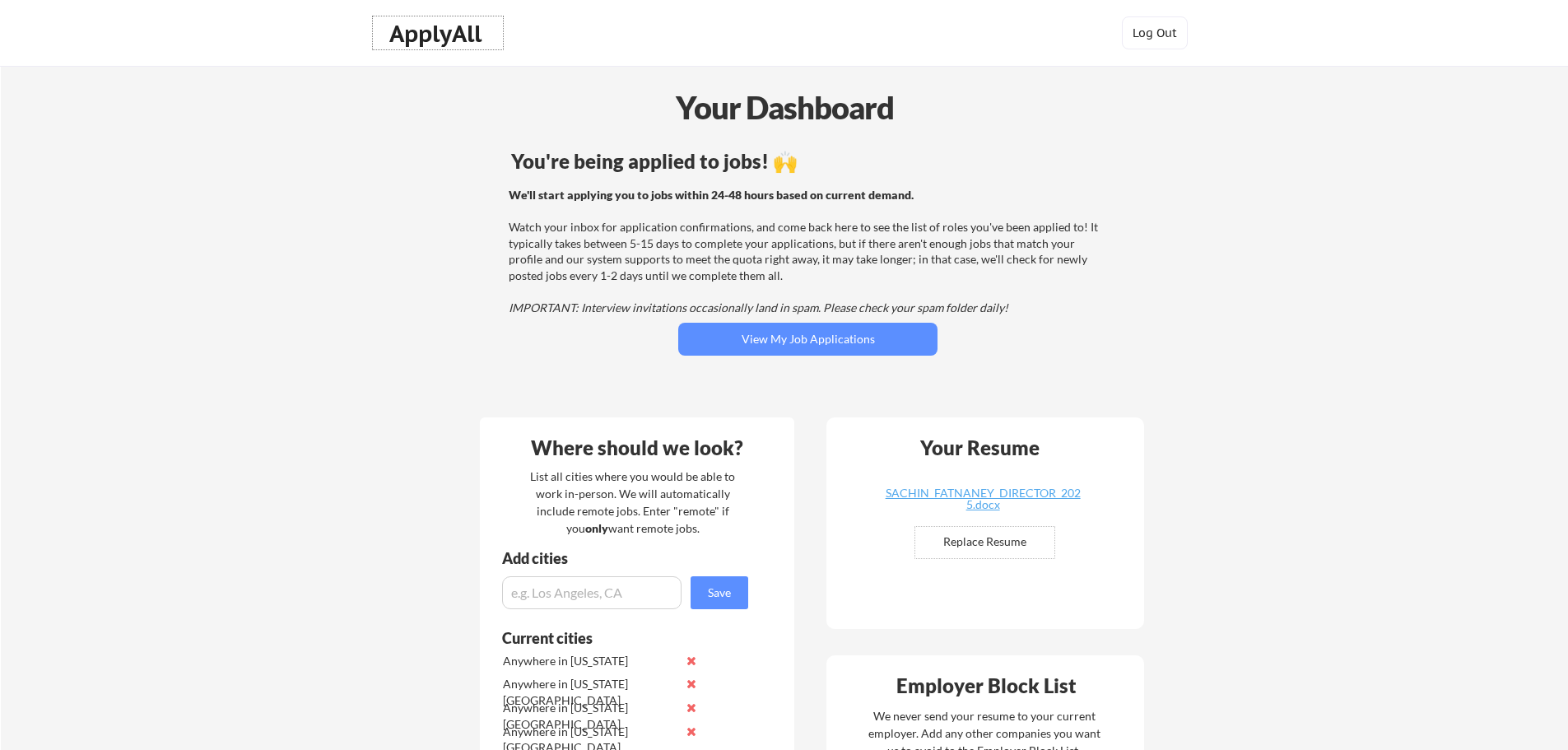
click at [418, 33] on div "ApplyAll" at bounding box center [438, 33] width 97 height 28
